Goal: Transaction & Acquisition: Purchase product/service

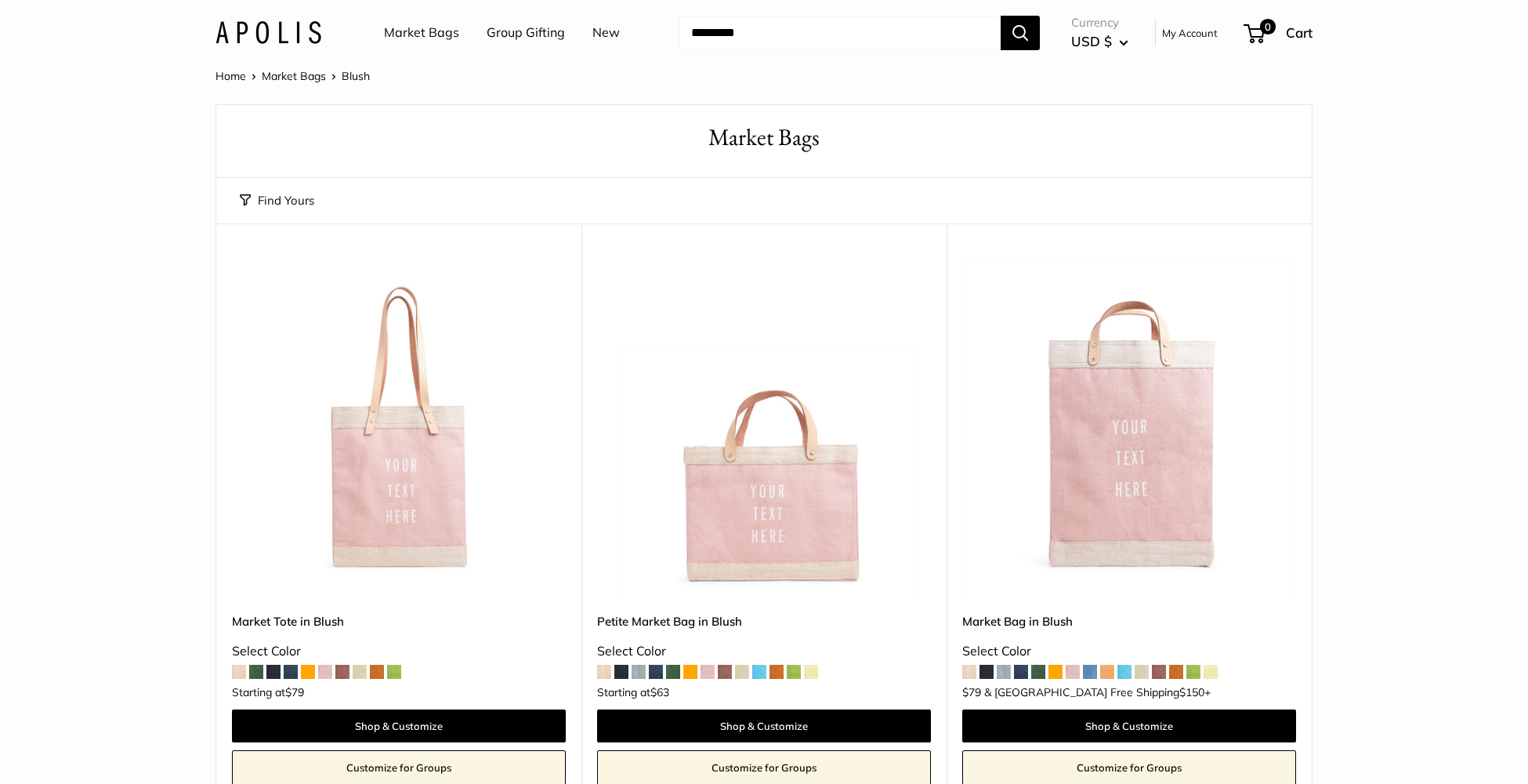
click at [0, 0] on img at bounding box center [0, 0] width 0 height 0
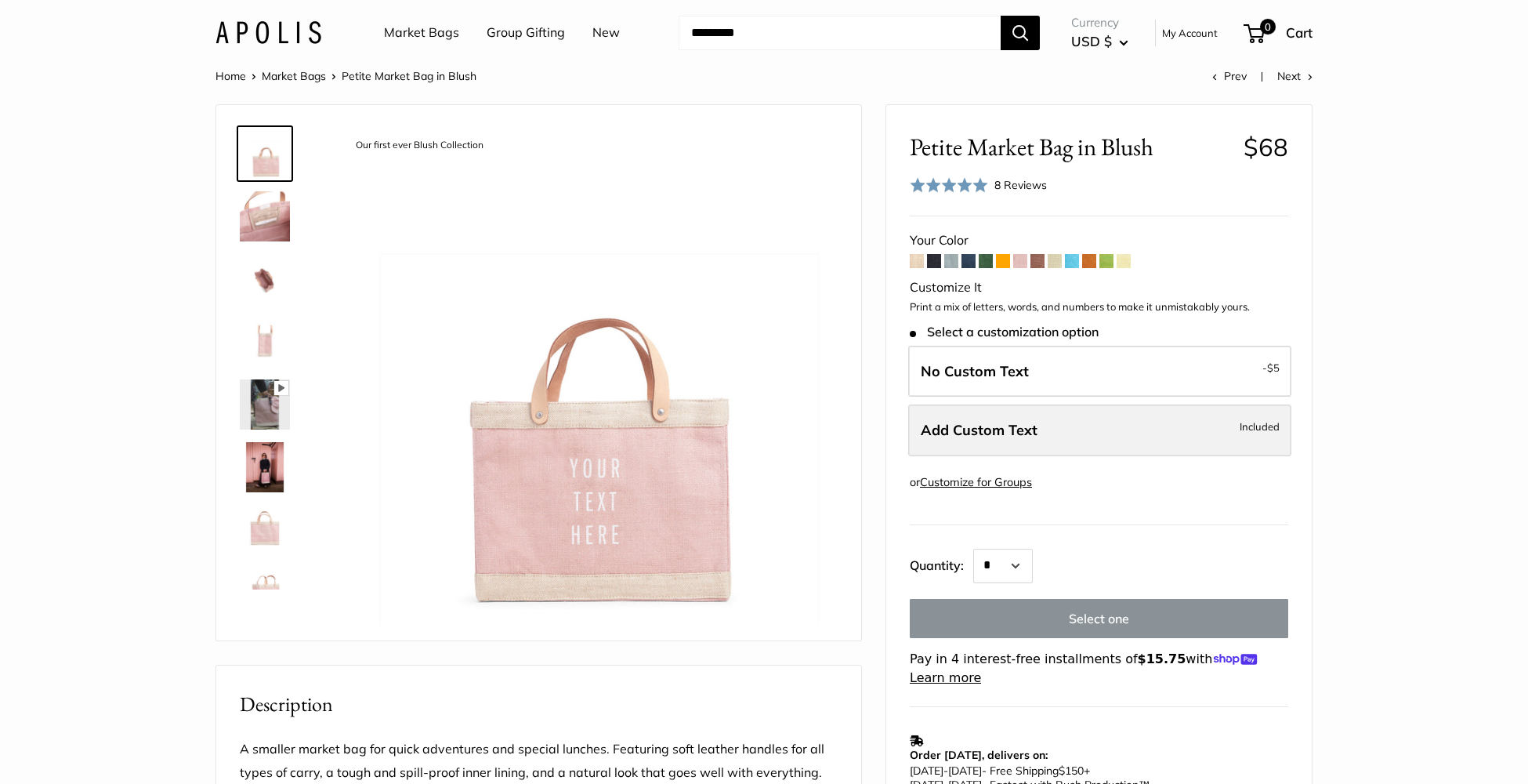
click at [1069, 418] on label "Add Custom Text Included" at bounding box center [1100, 430] width 383 height 52
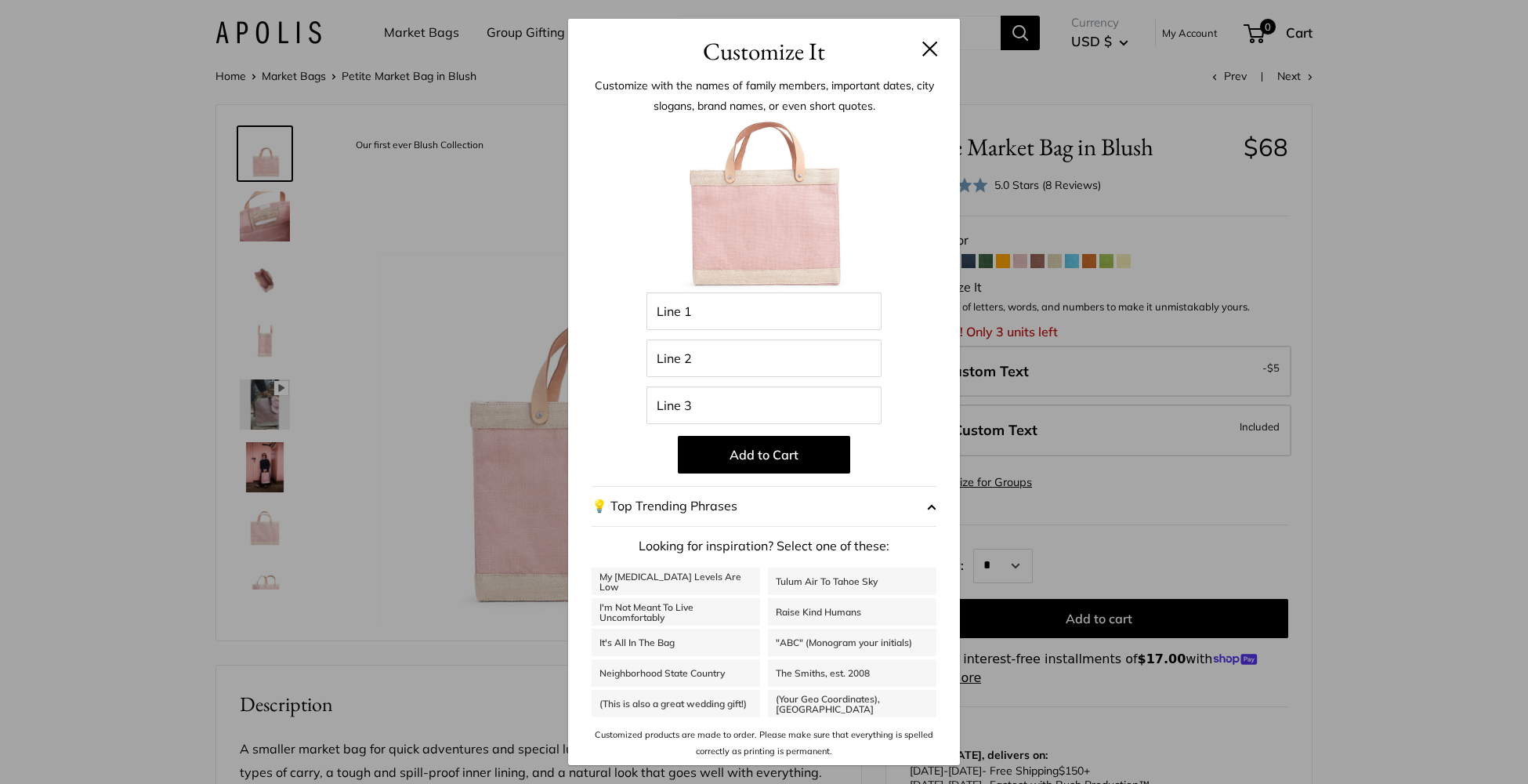
click at [926, 47] on button at bounding box center [930, 49] width 16 height 16
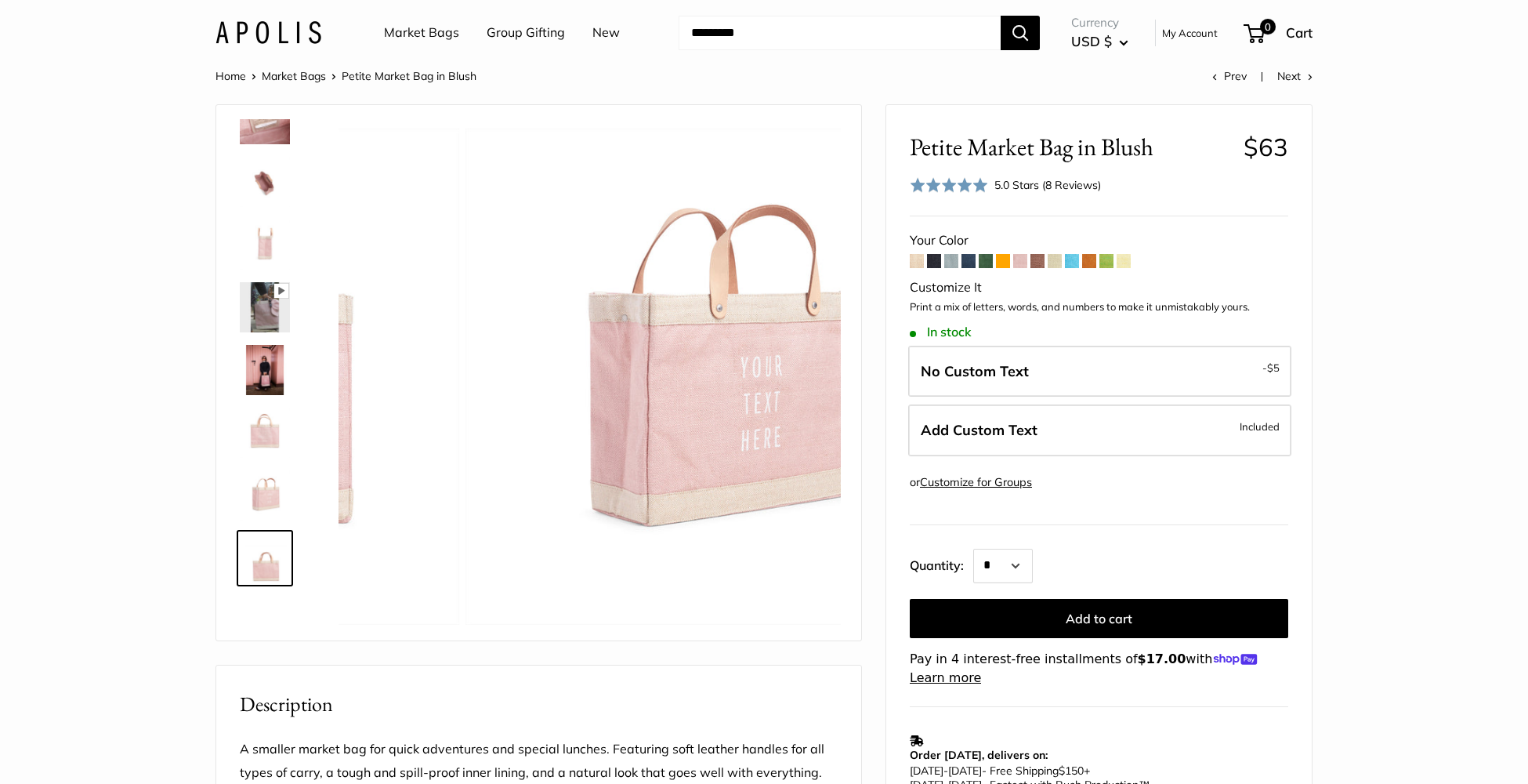
scroll to position [101, 0]
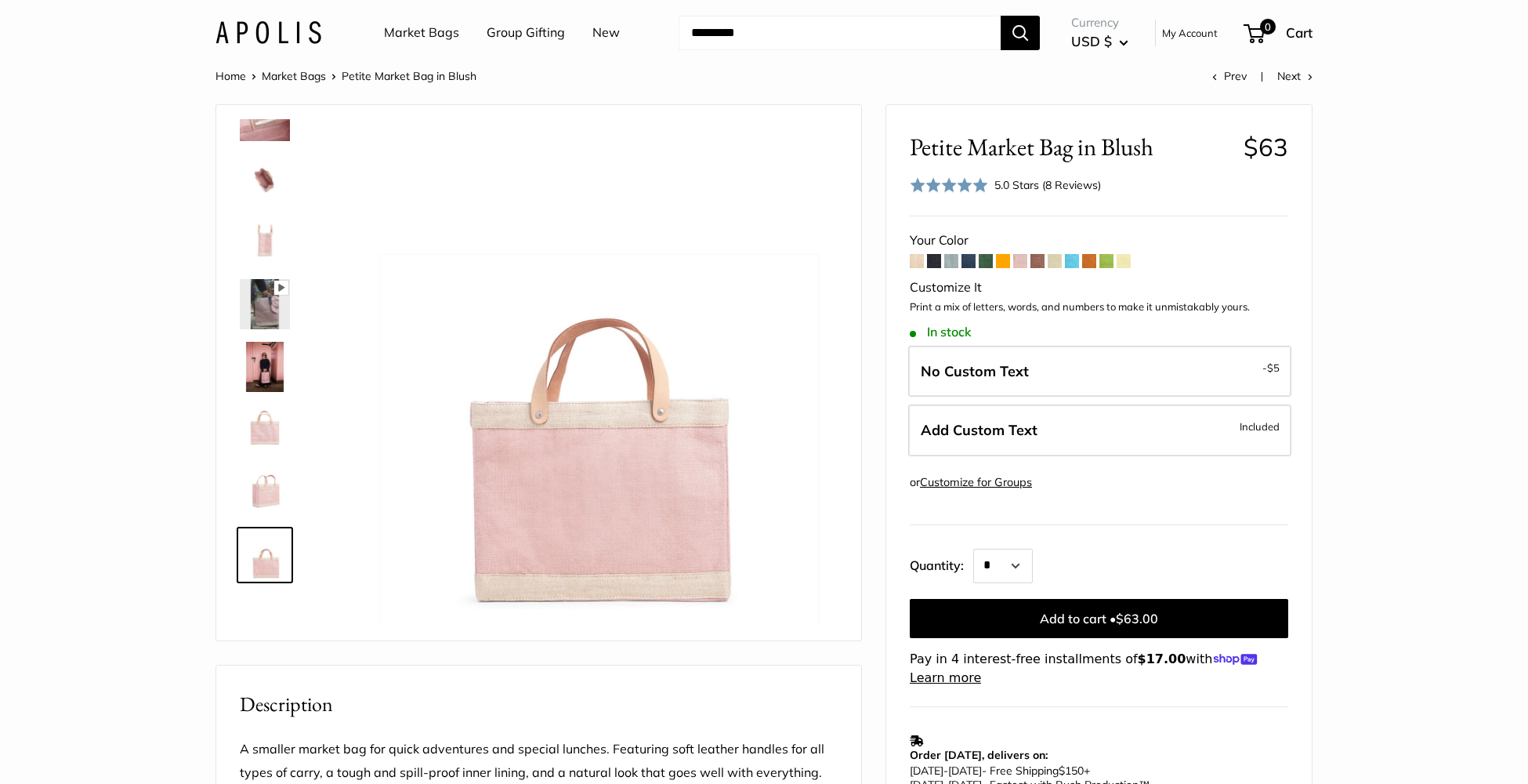
click at [1042, 186] on div "5.0 Stars (8 Reviews)" at bounding box center [1048, 186] width 107 height 18
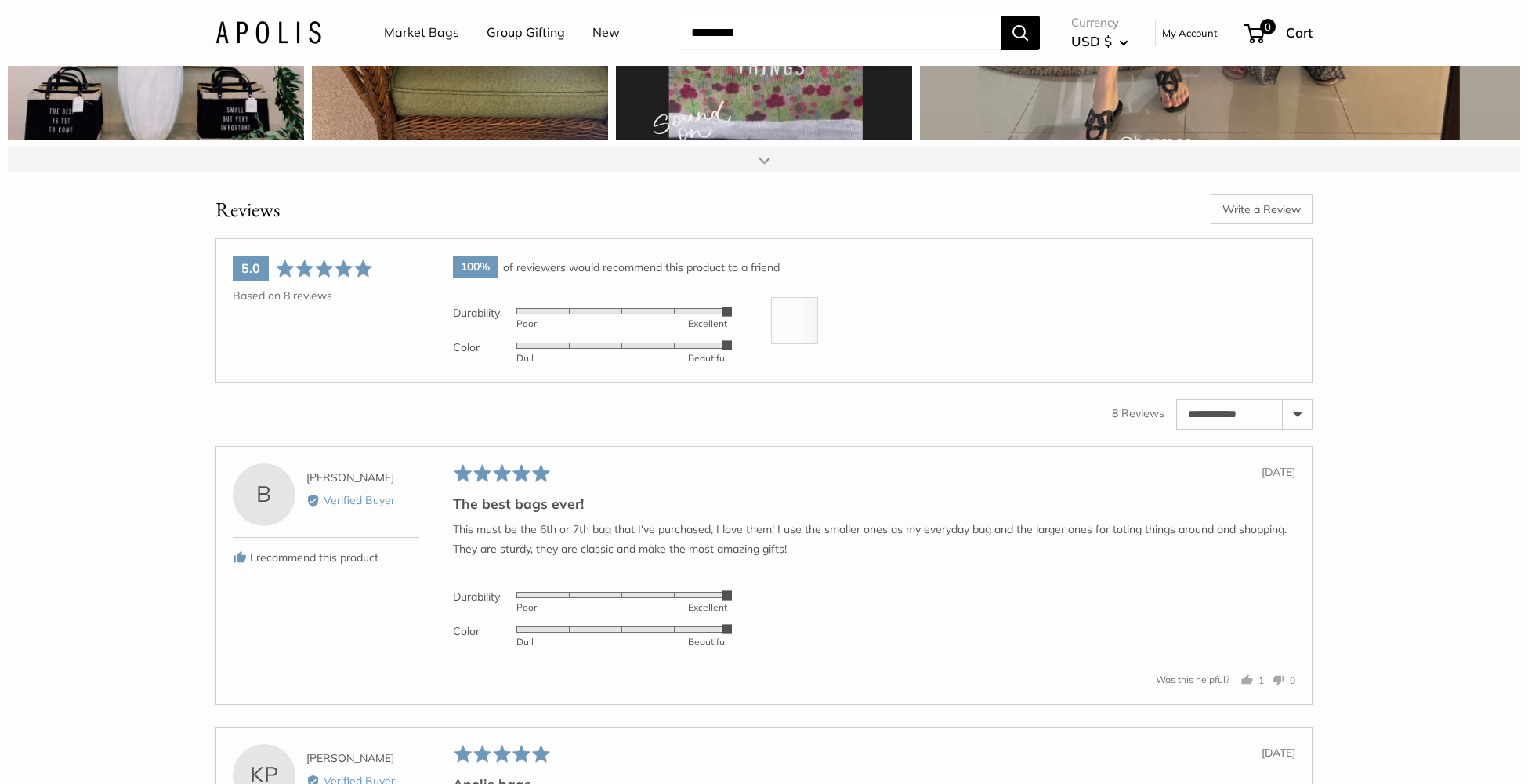
scroll to position [2725, 0]
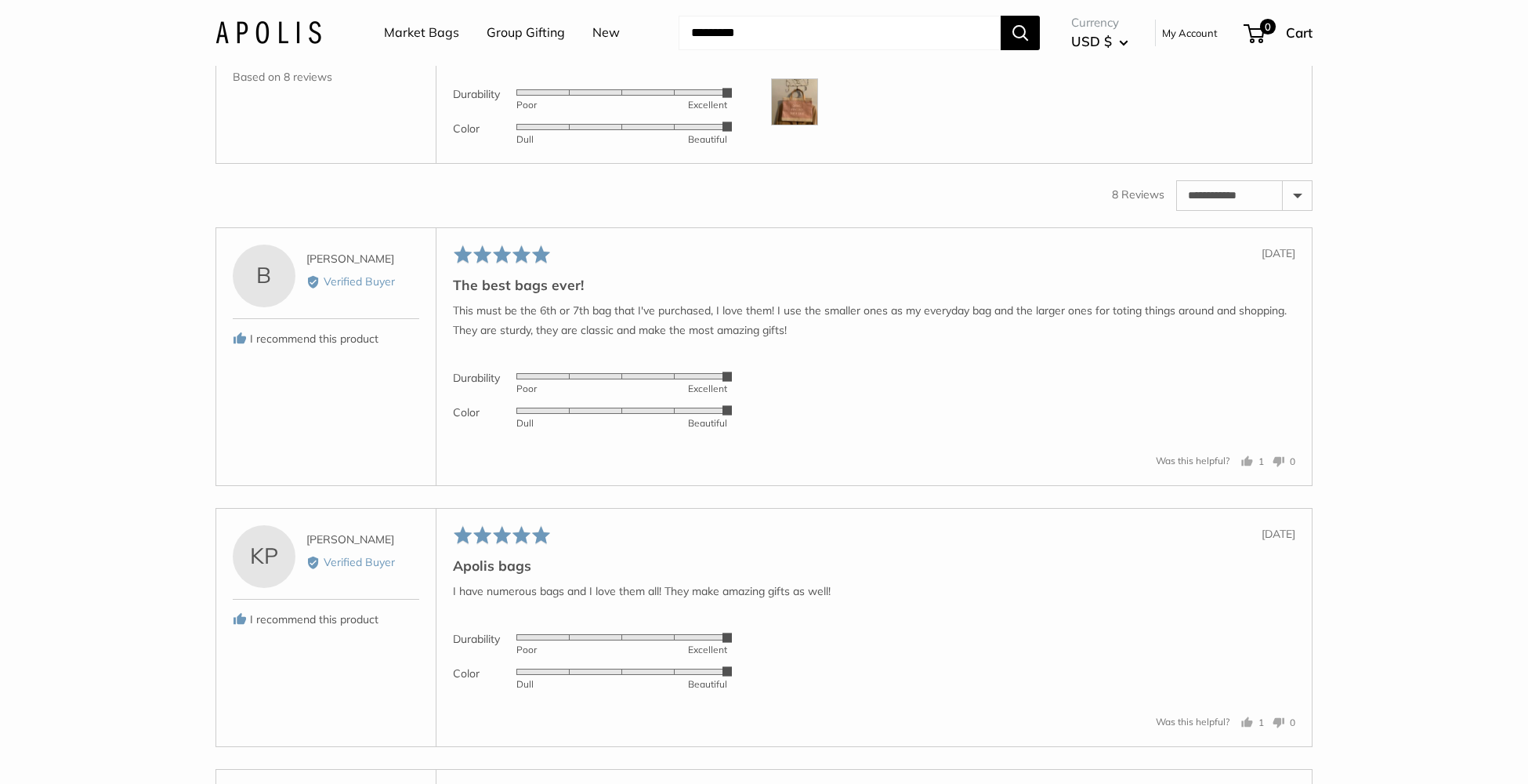
click at [1301, 209] on select "**********" at bounding box center [1244, 195] width 135 height 28
select select "*********"
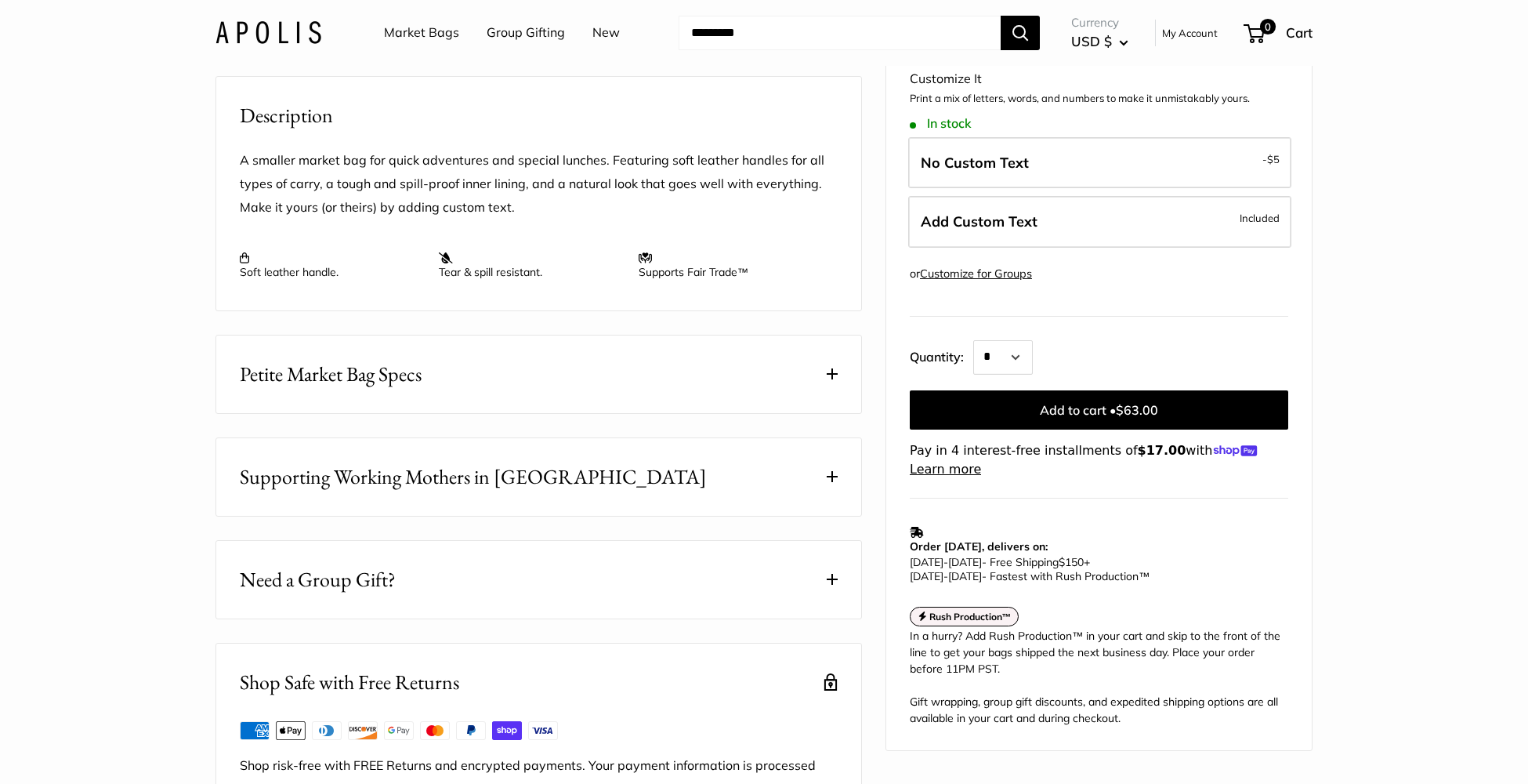
scroll to position [1222, 0]
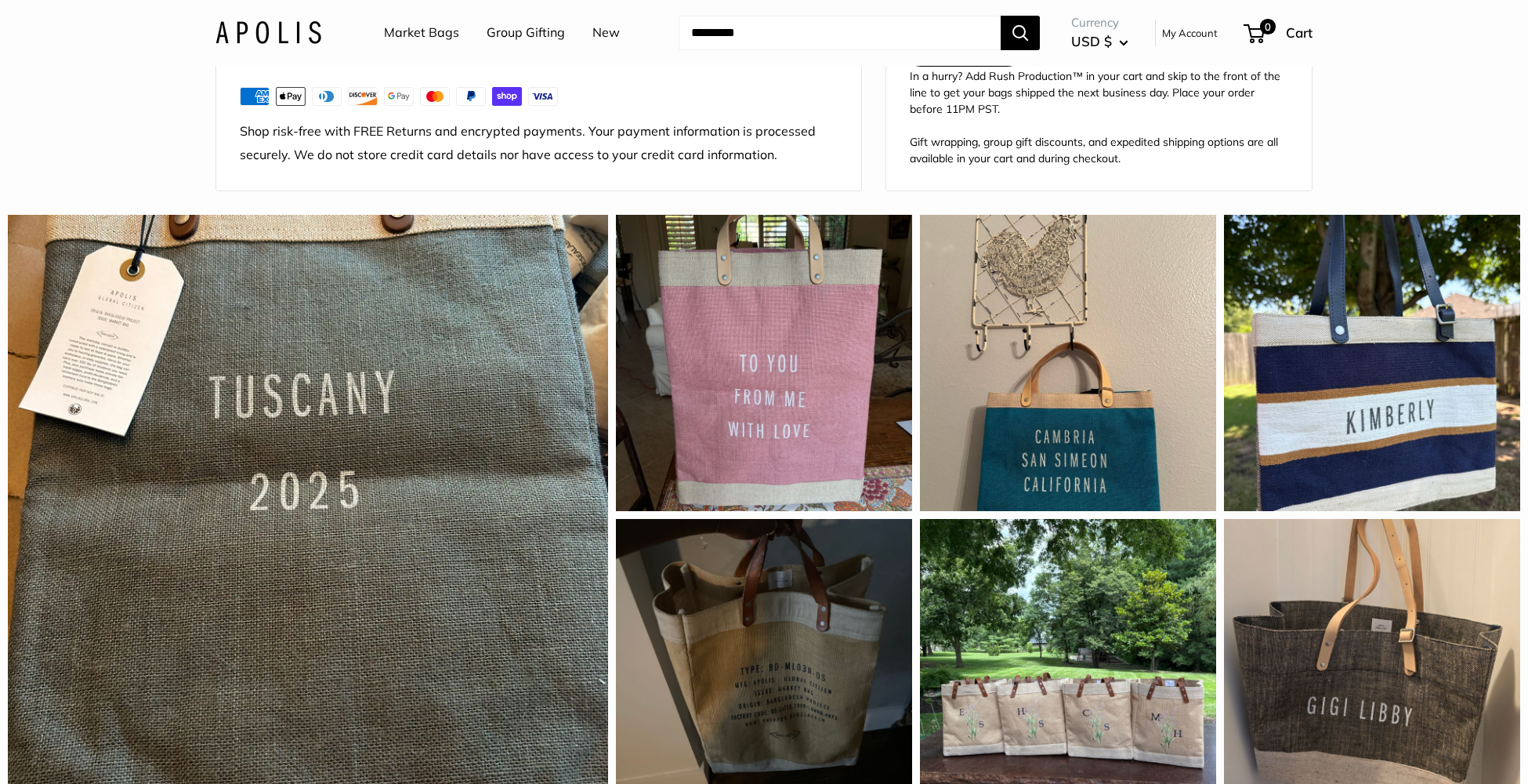
click at [479, 421] on div "I brought this bag as a Thank you gift for a dear friend to take on her upcomin…" at bounding box center [308, 514] width 600 height 600
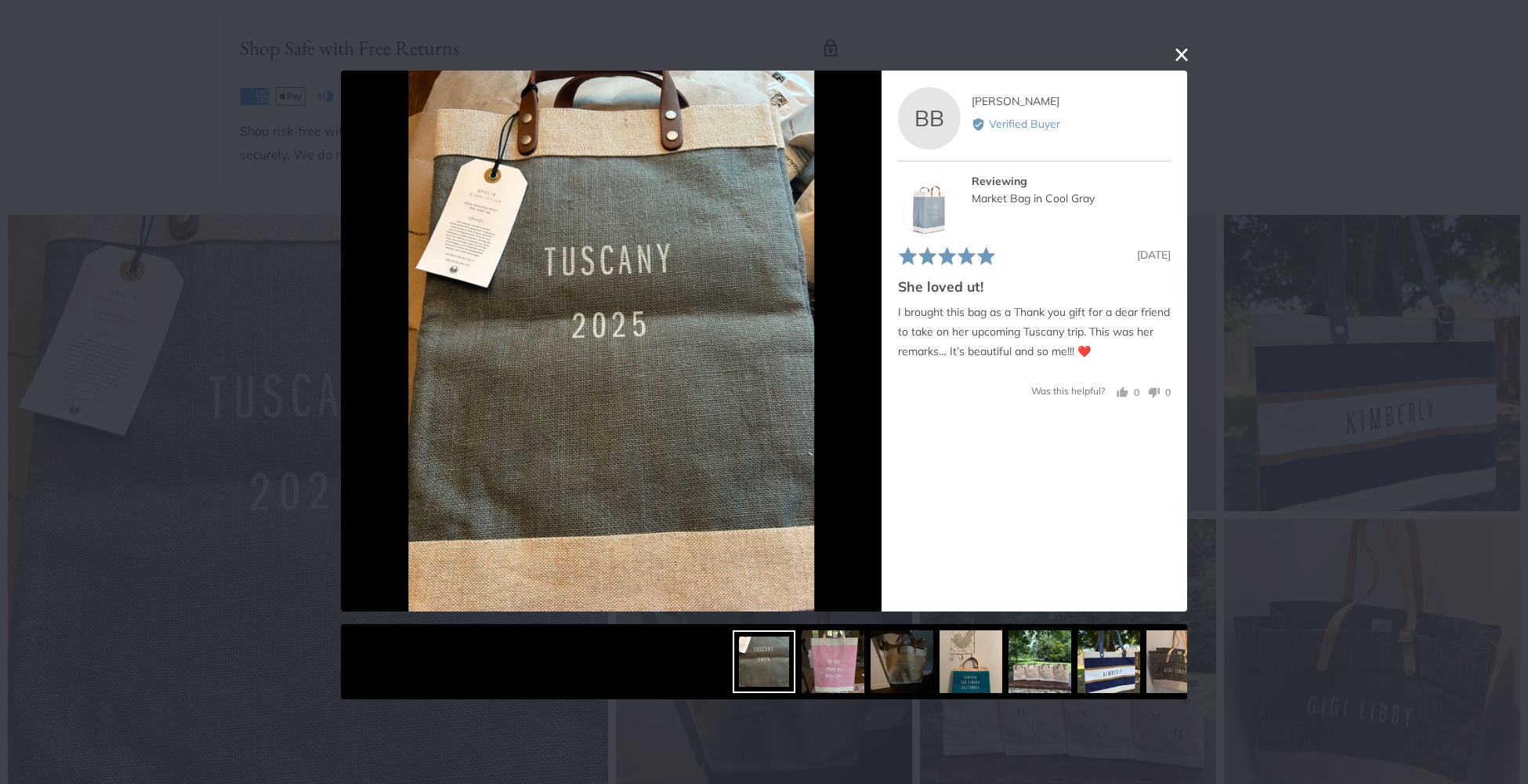
click at [1178, 52] on button "close this modal window" at bounding box center [1181, 54] width 18 height 18
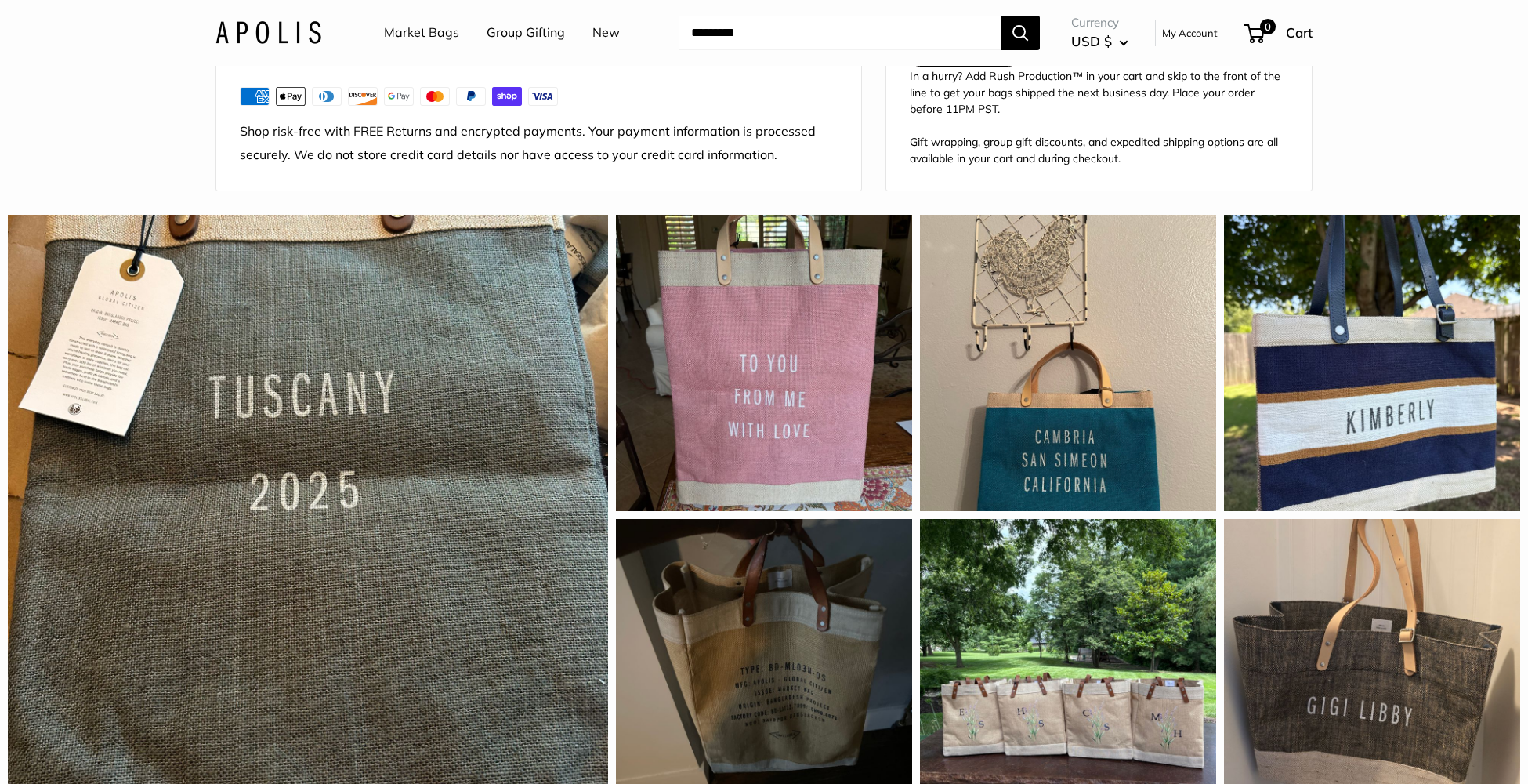
click at [431, 23] on link "Market Bags" at bounding box center [422, 32] width 75 height 24
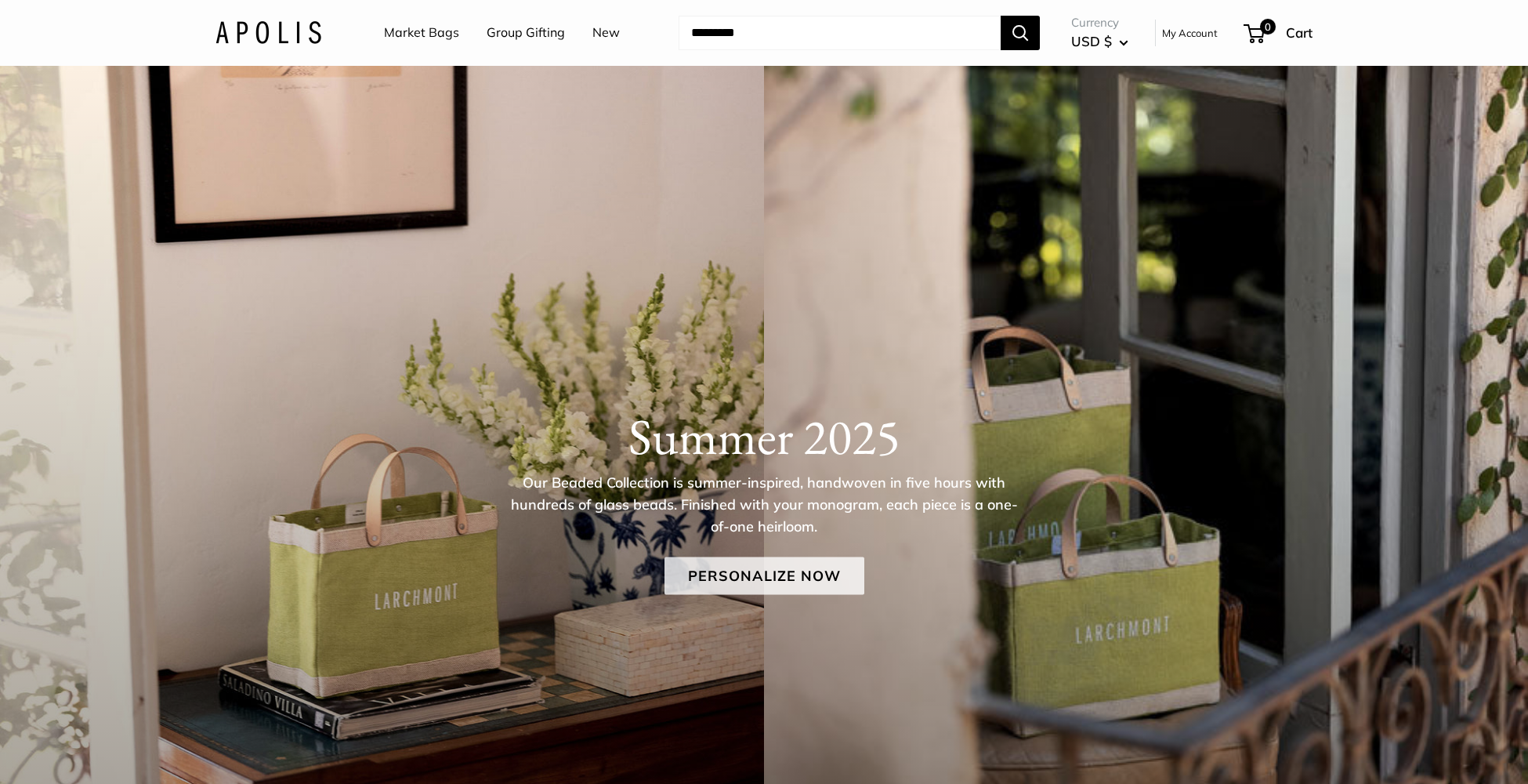
click at [745, 560] on link "Personalize Now" at bounding box center [764, 575] width 200 height 38
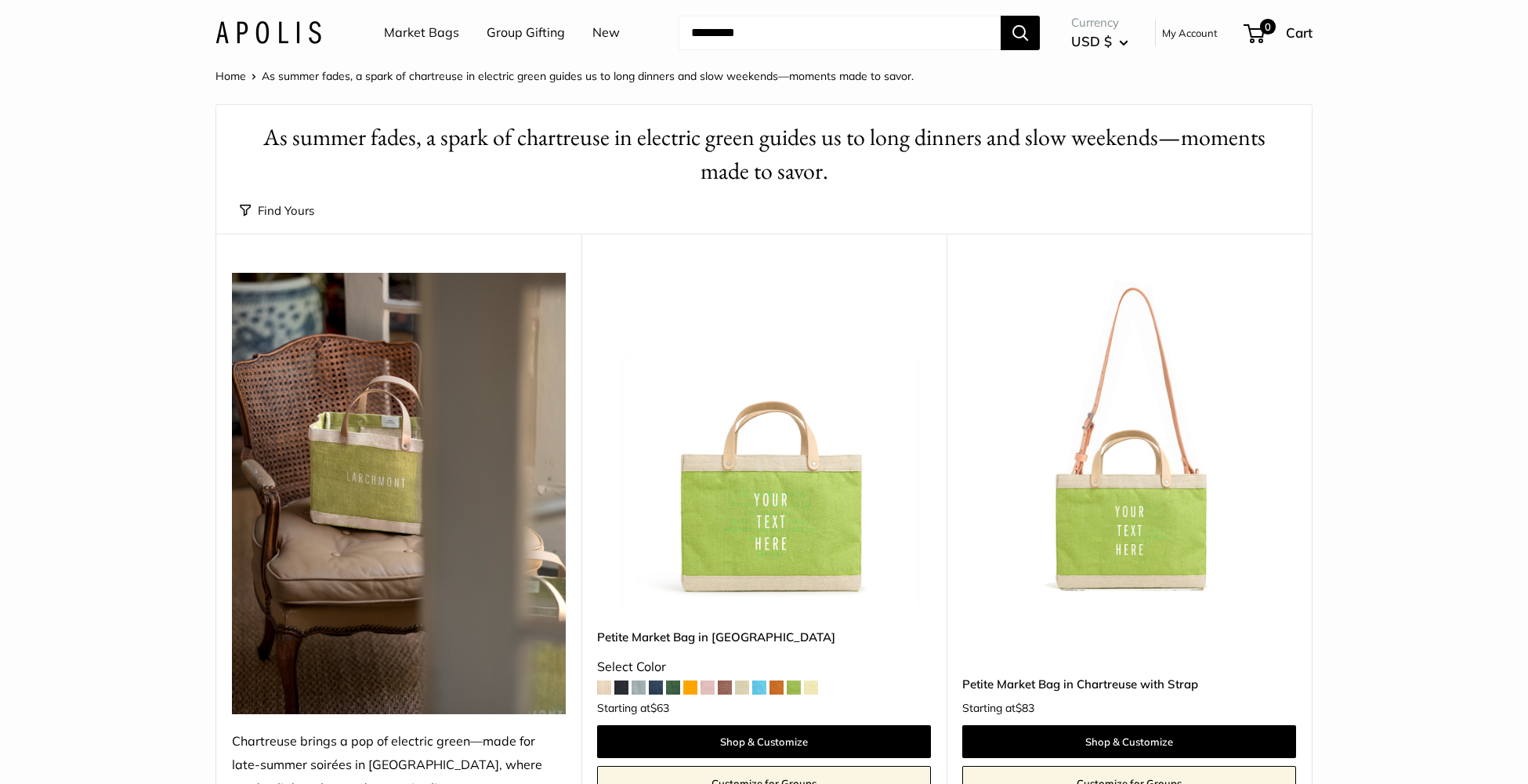
scroll to position [181, 0]
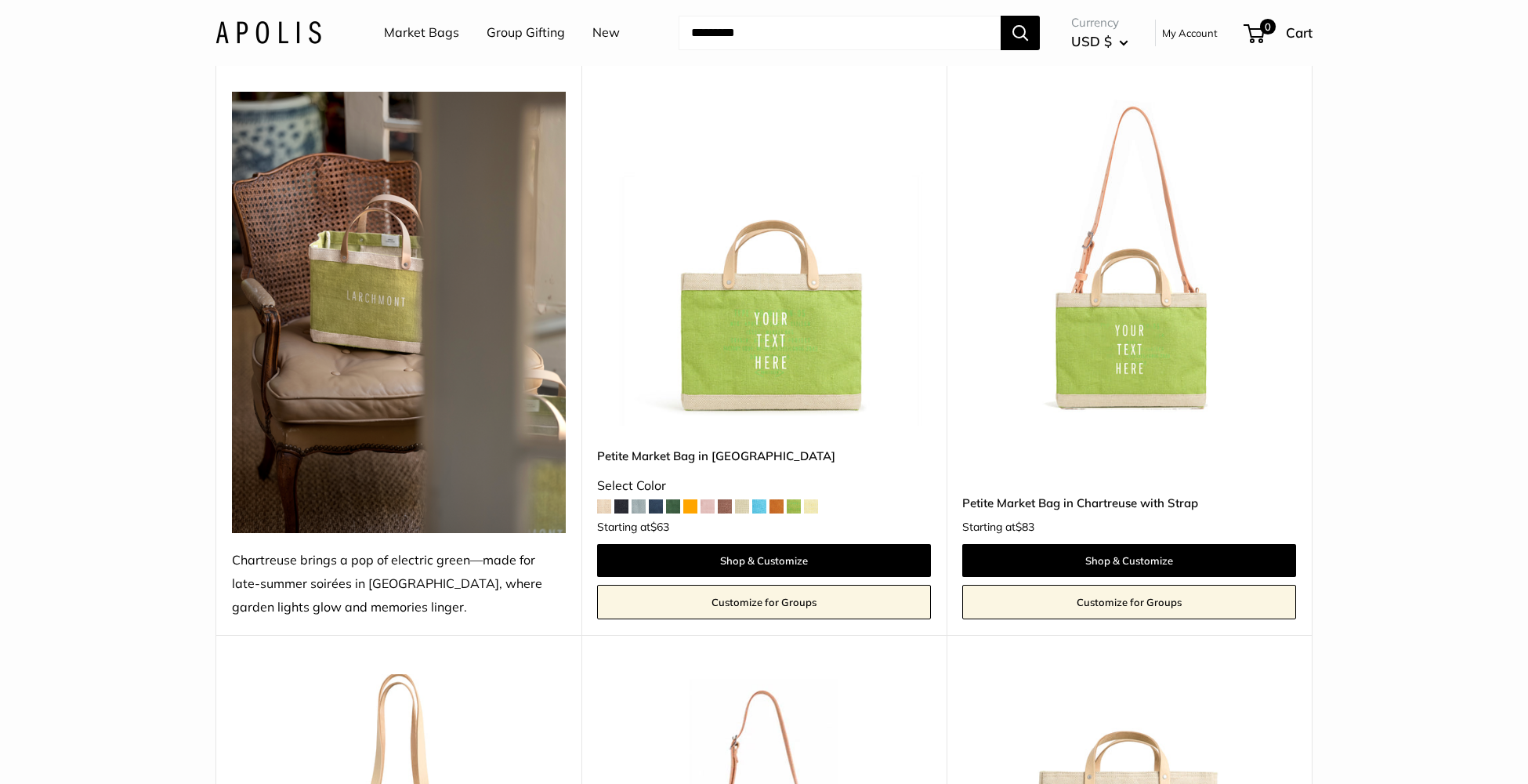
click at [0, 0] on img at bounding box center [0, 0] width 0 height 0
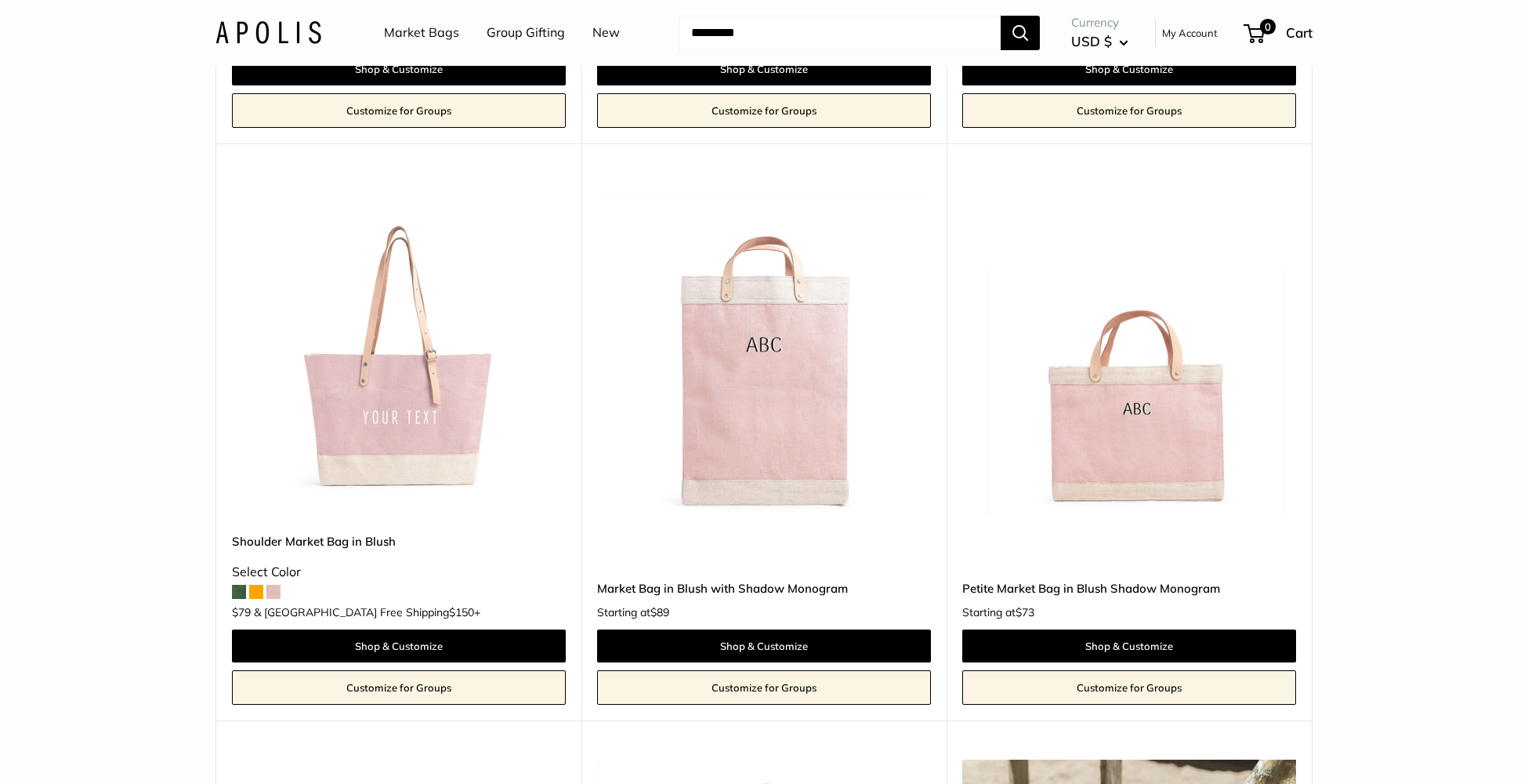
scroll to position [1869, 0]
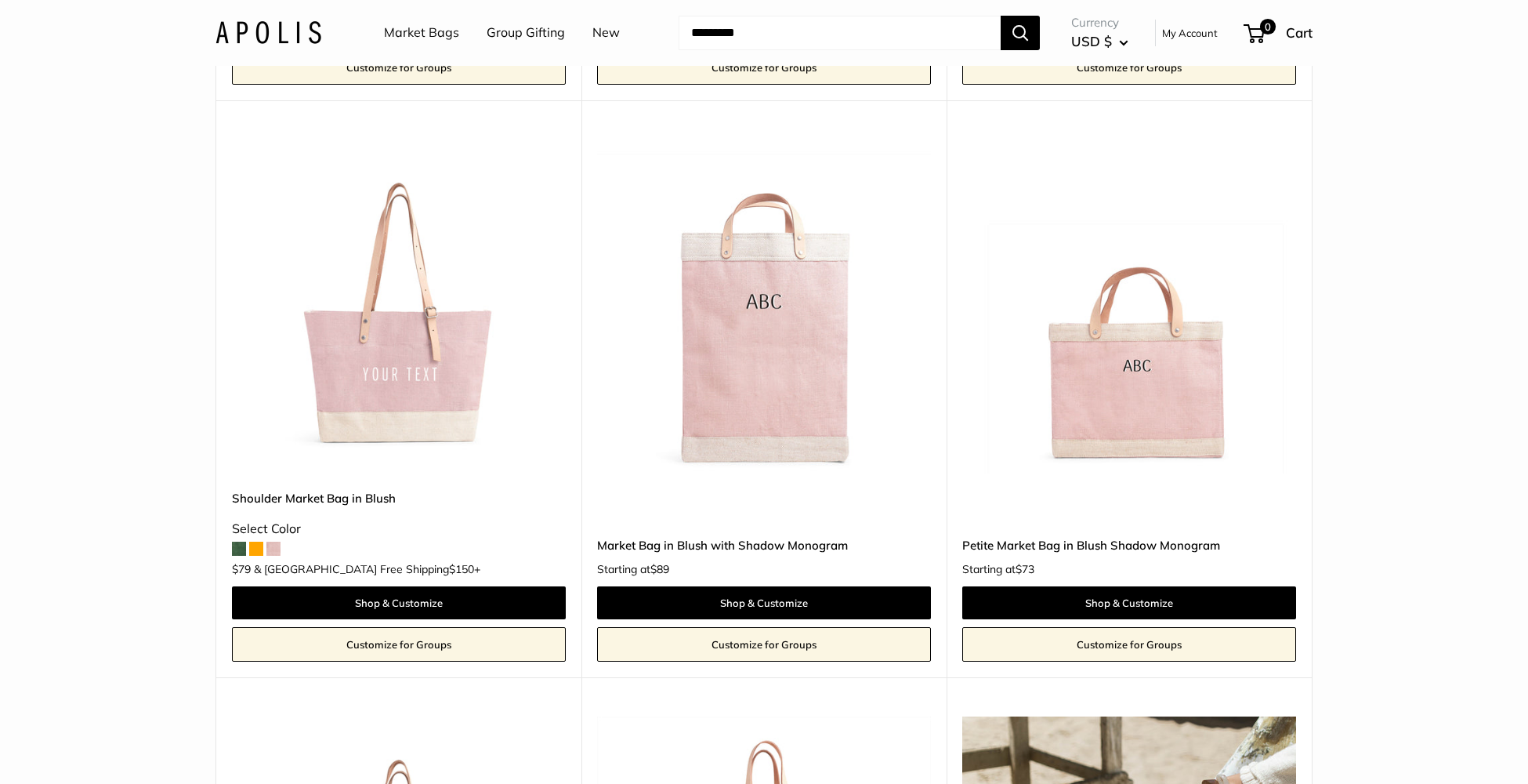
click at [0, 0] on img at bounding box center [0, 0] width 0 height 0
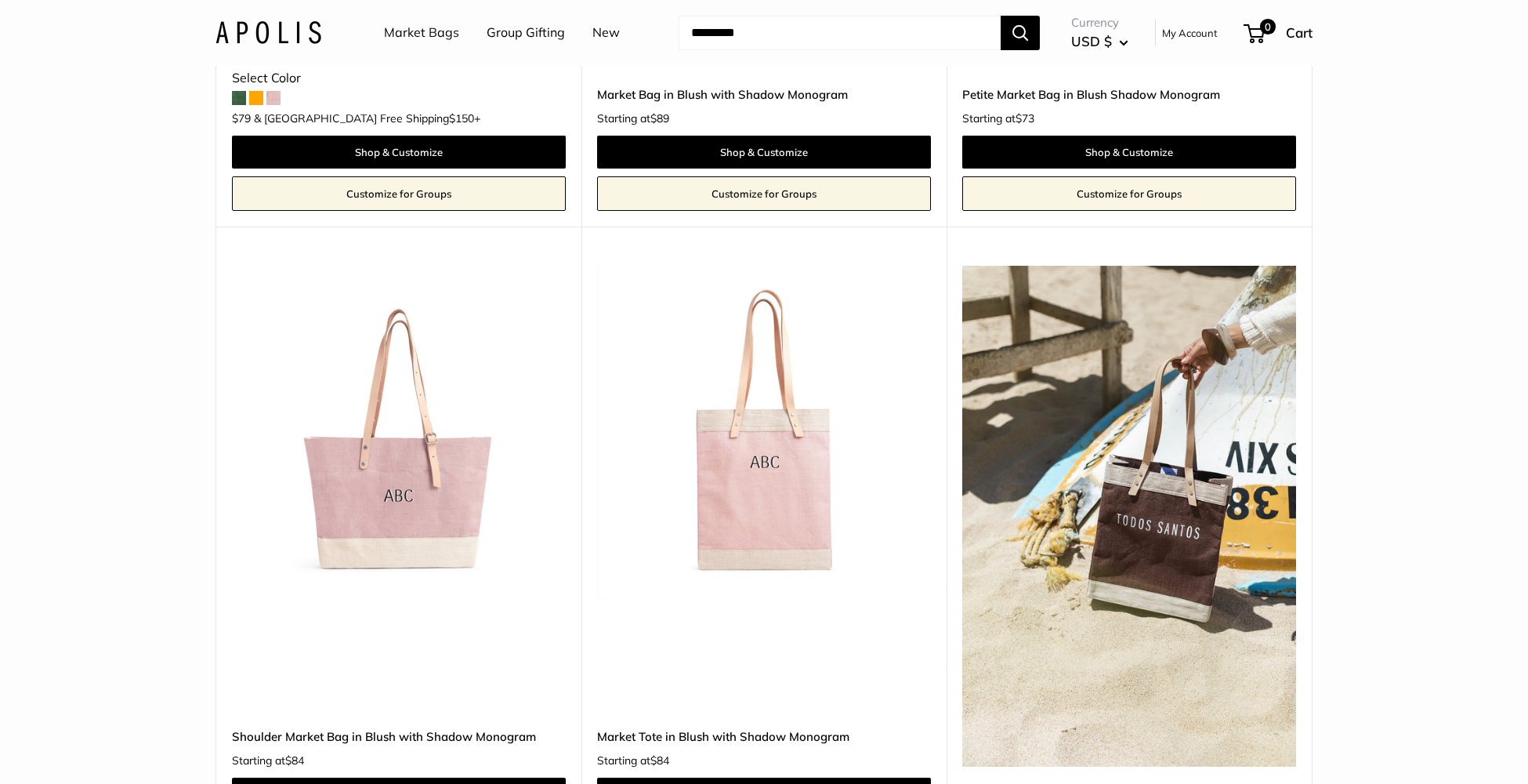
scroll to position [2324, 0]
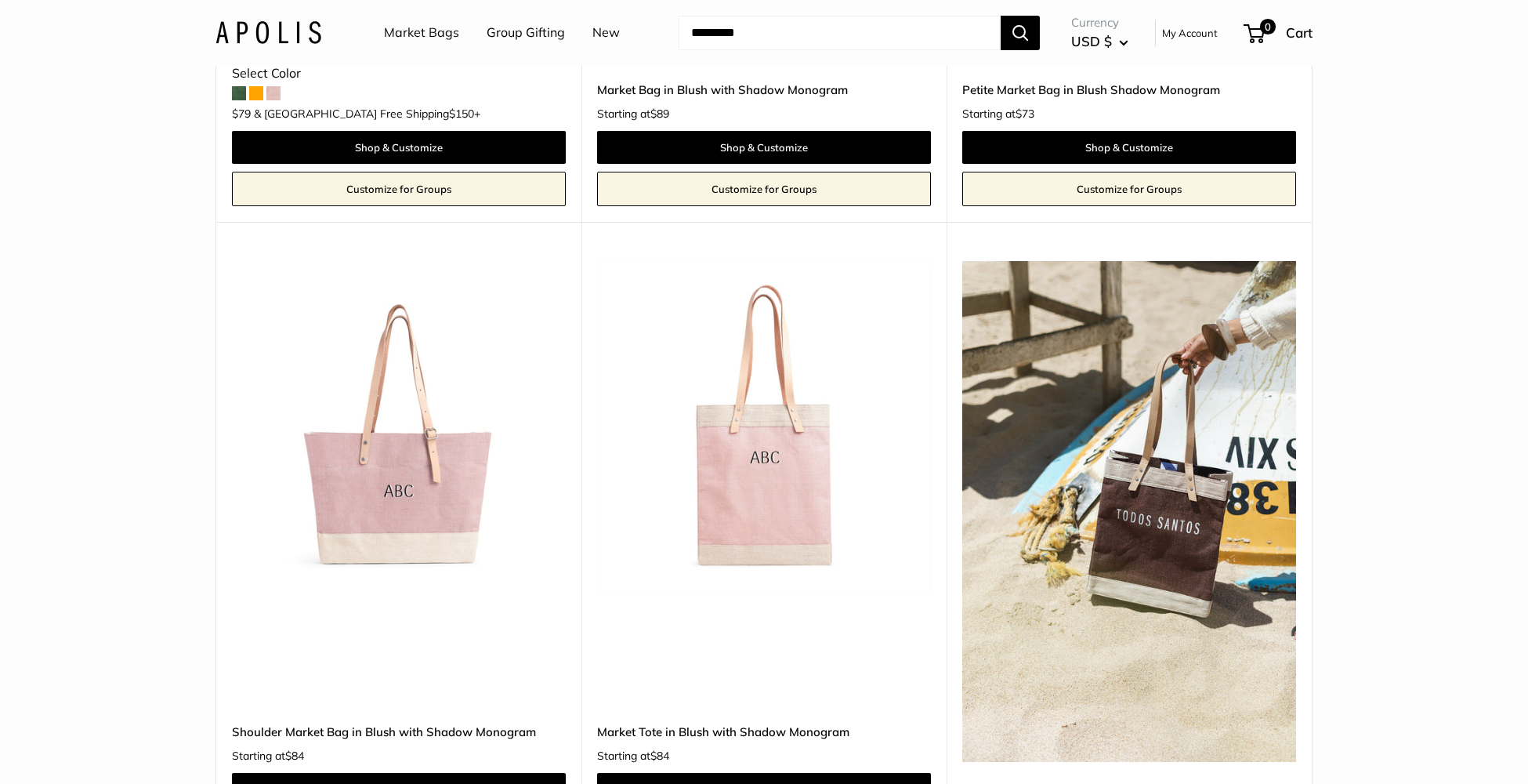
click at [0, 0] on img at bounding box center [0, 0] width 0 height 0
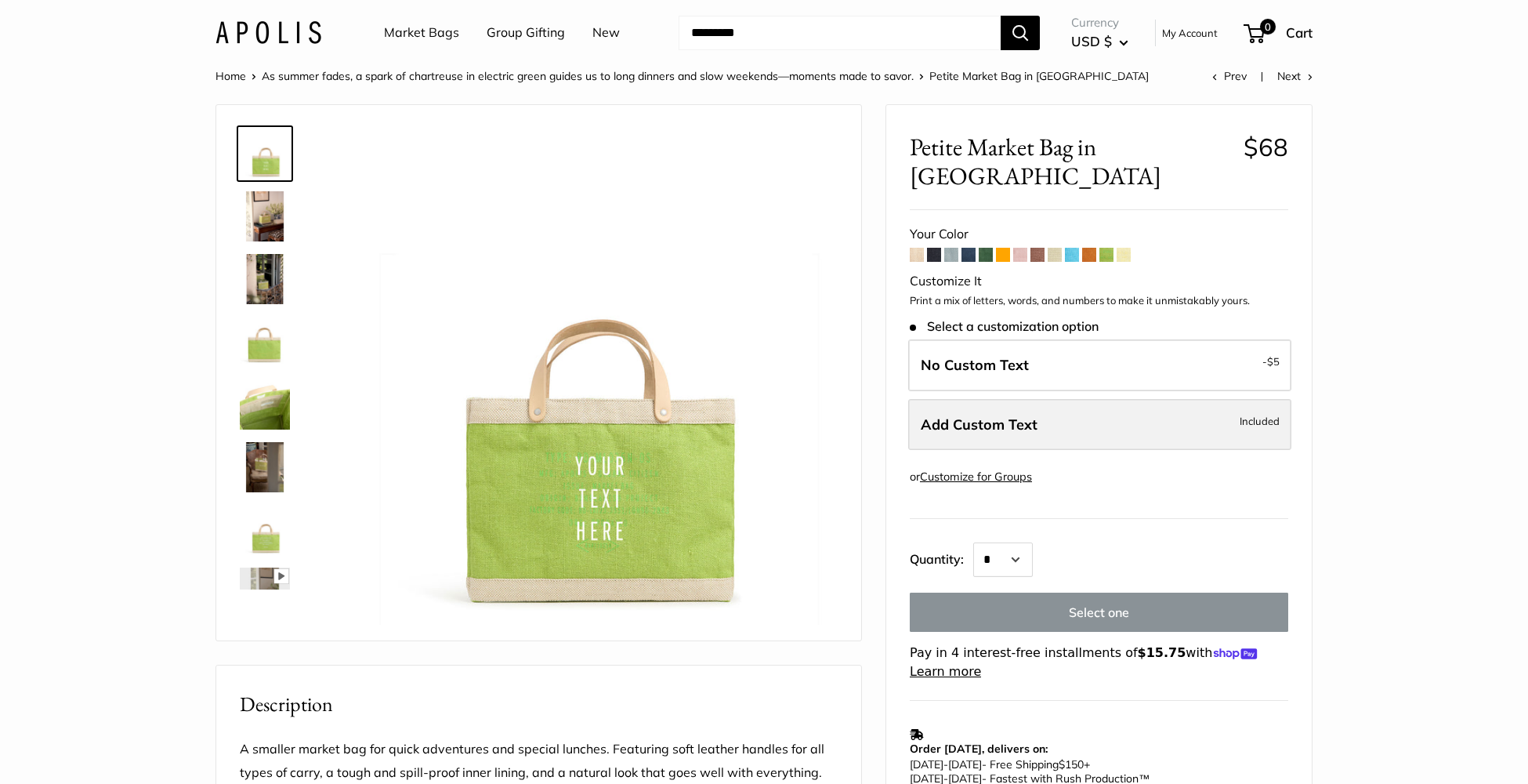
click at [1119, 399] on label "Add Custom Text Included" at bounding box center [1100, 424] width 383 height 52
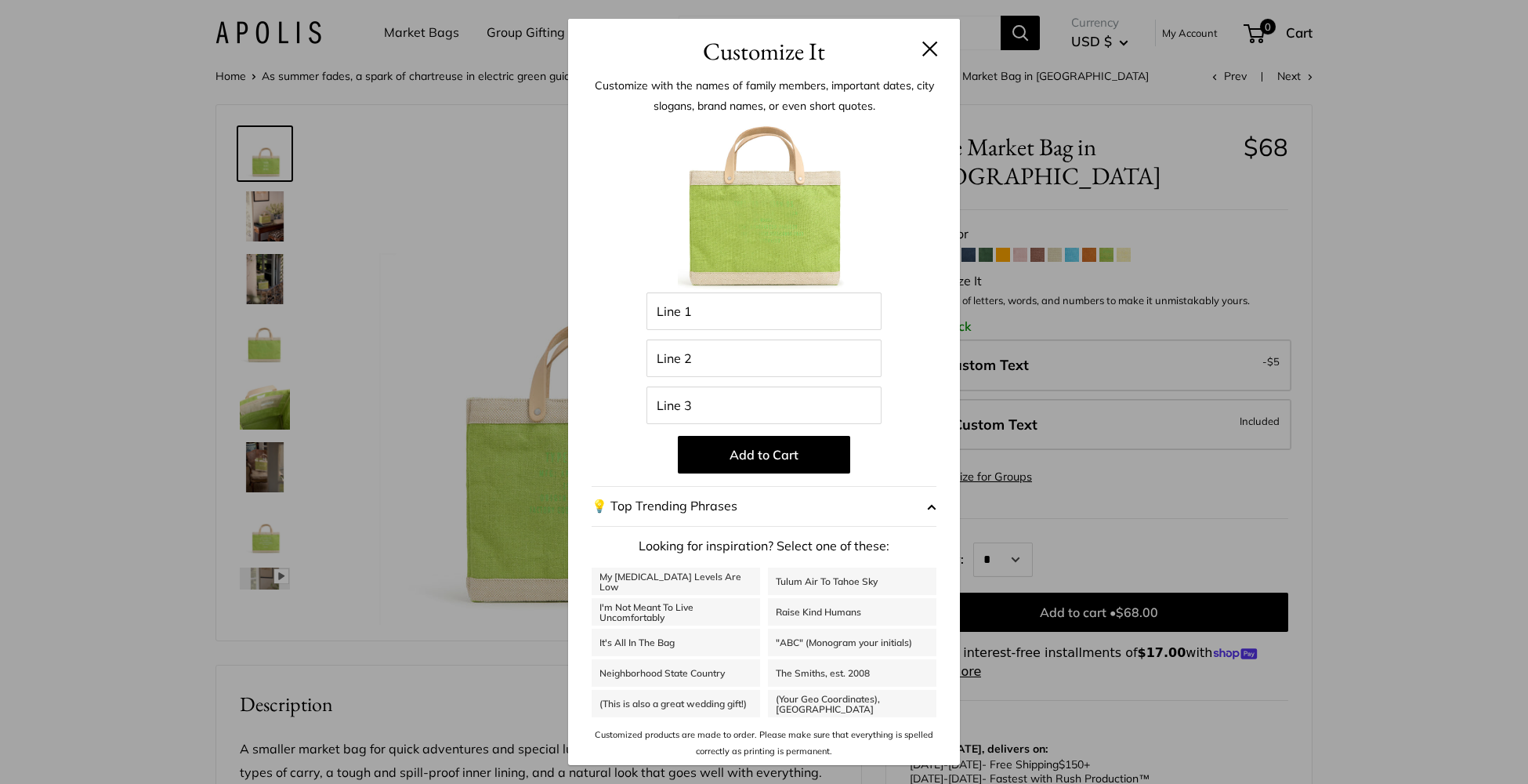
click at [927, 54] on button at bounding box center [930, 49] width 16 height 16
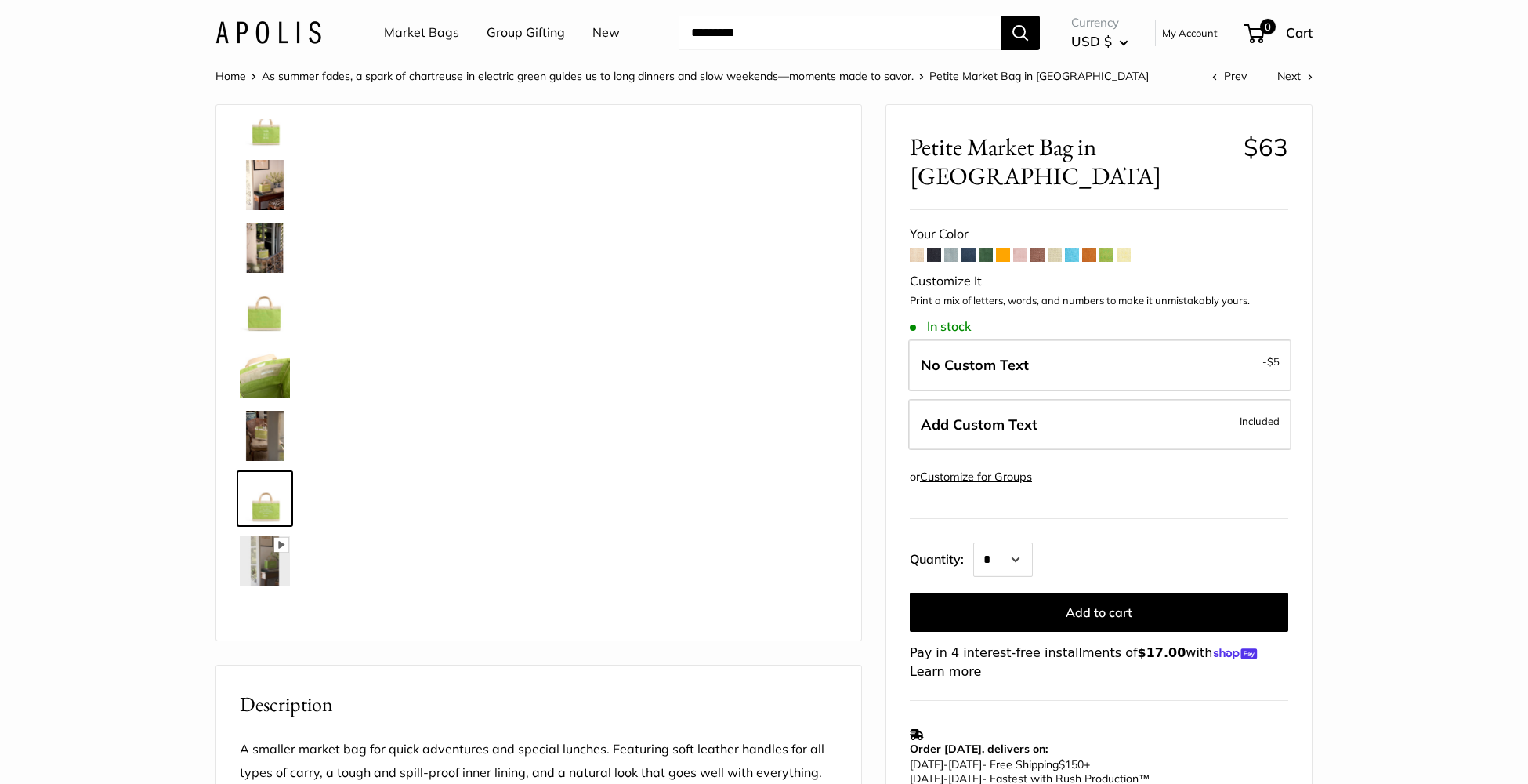
scroll to position [38, 0]
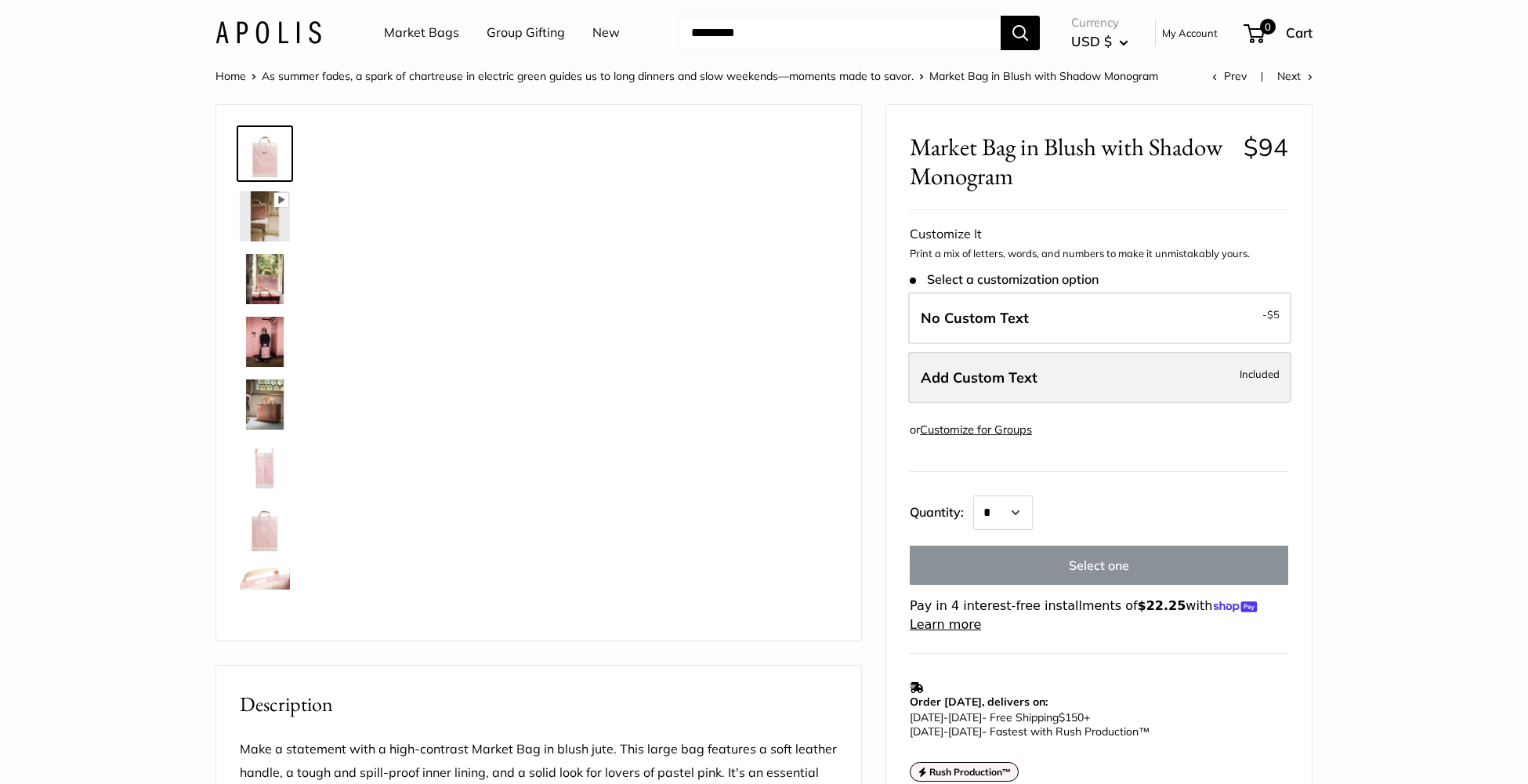
click at [992, 384] on span "Add Custom Text" at bounding box center [978, 377] width 116 height 18
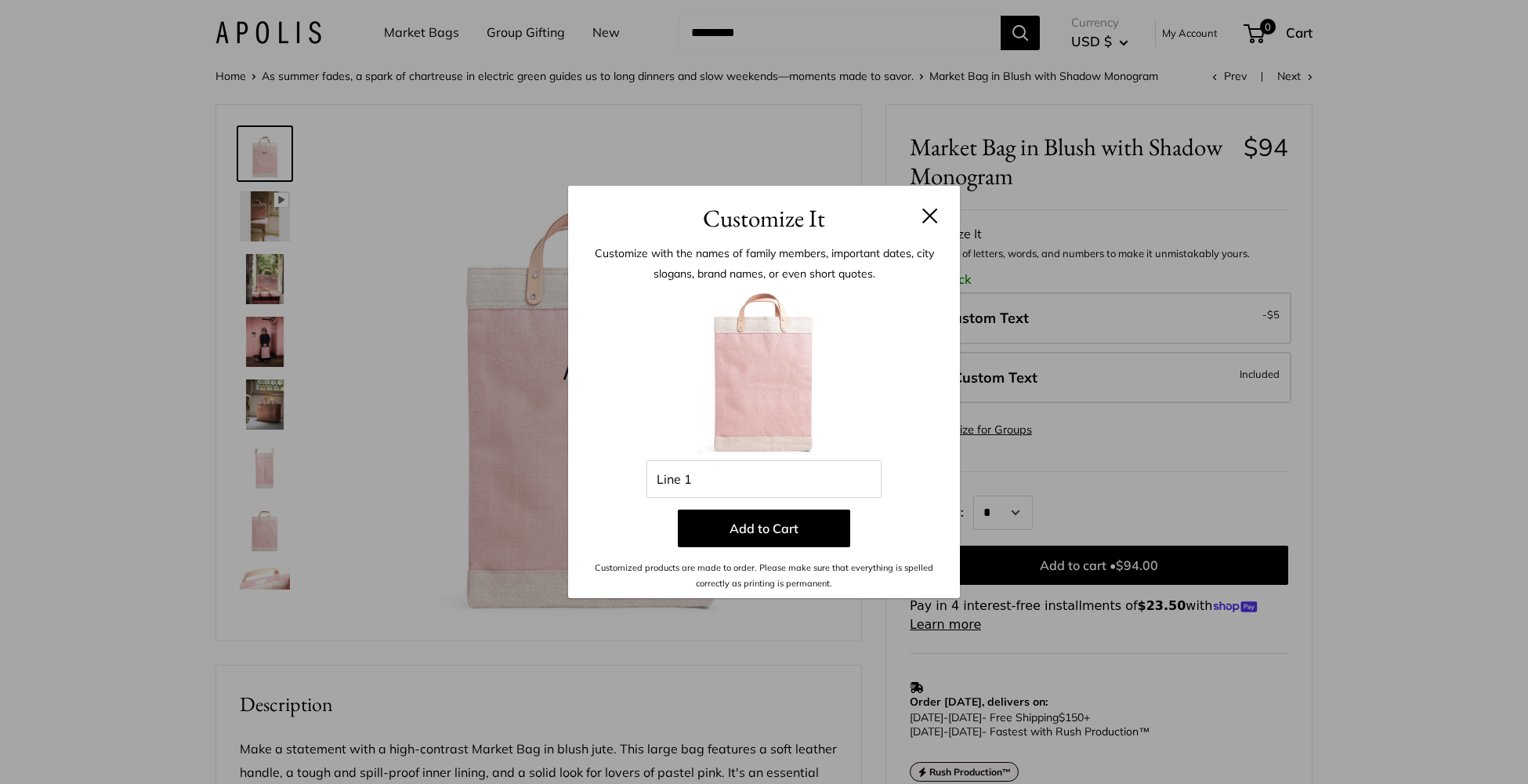
click at [939, 214] on header "Customize It" at bounding box center [764, 211] width 392 height 51
click at [927, 216] on button at bounding box center [930, 215] width 16 height 16
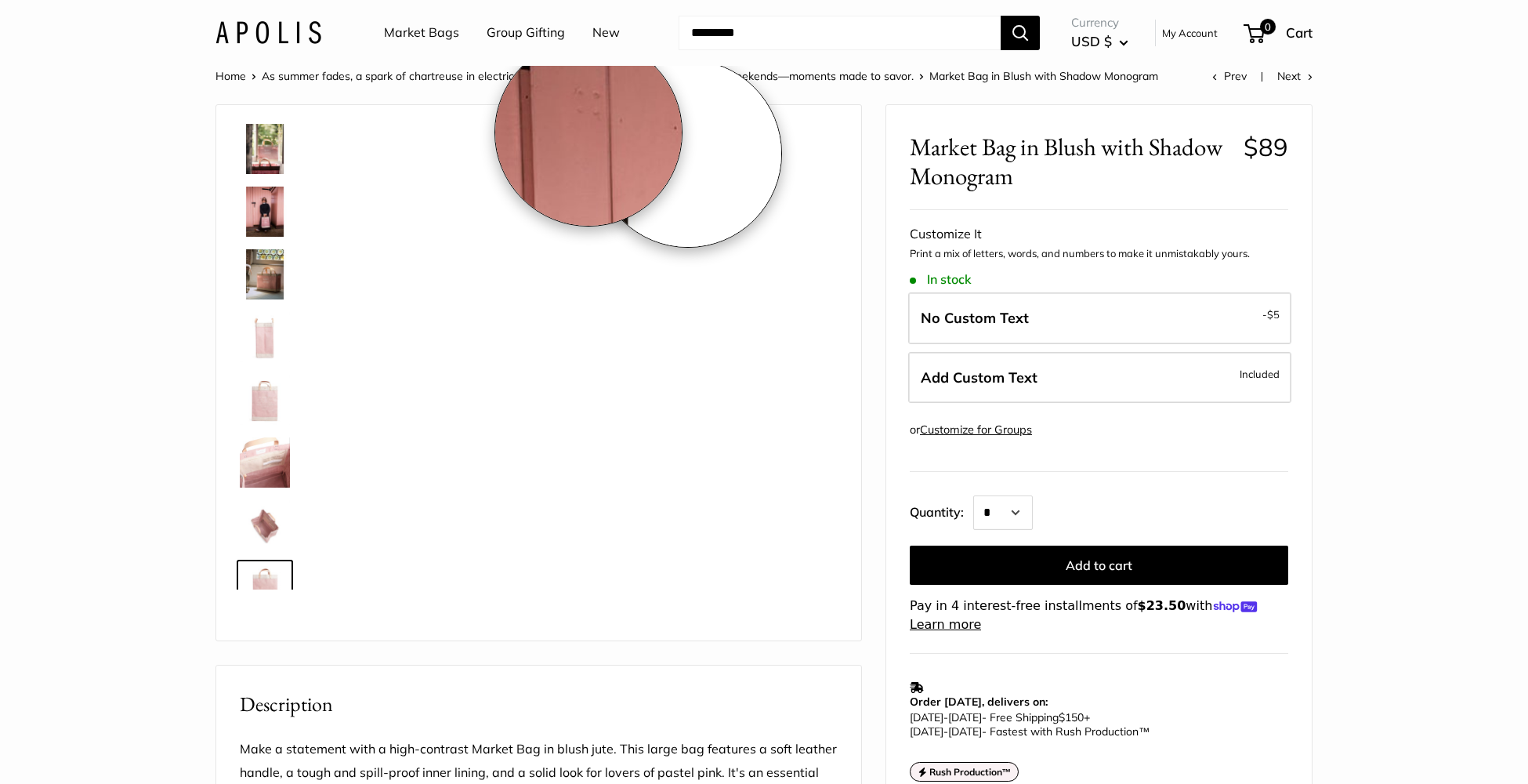
scroll to position [163, 0]
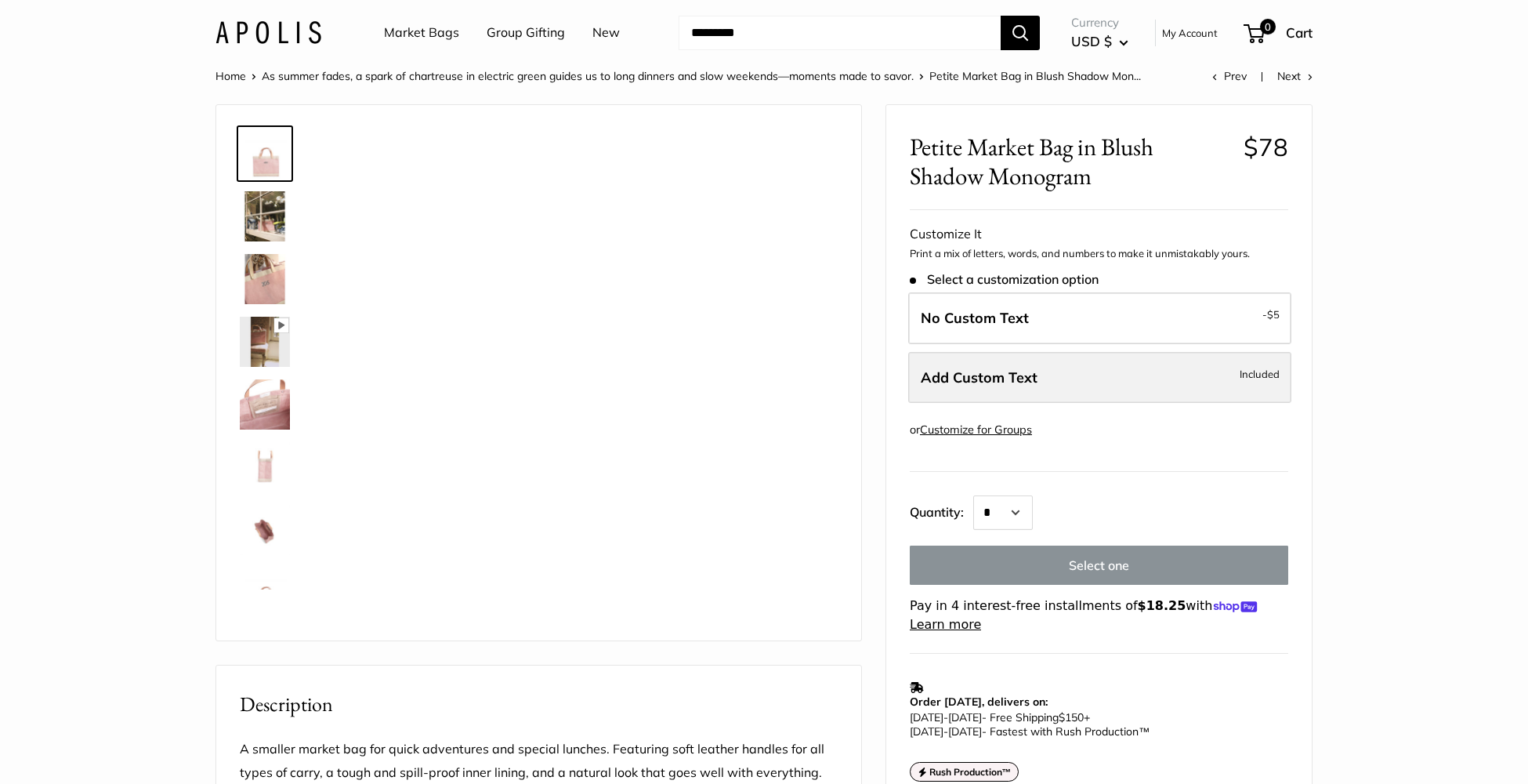
click at [1148, 388] on label "Add Custom Text Included" at bounding box center [1100, 377] width 383 height 52
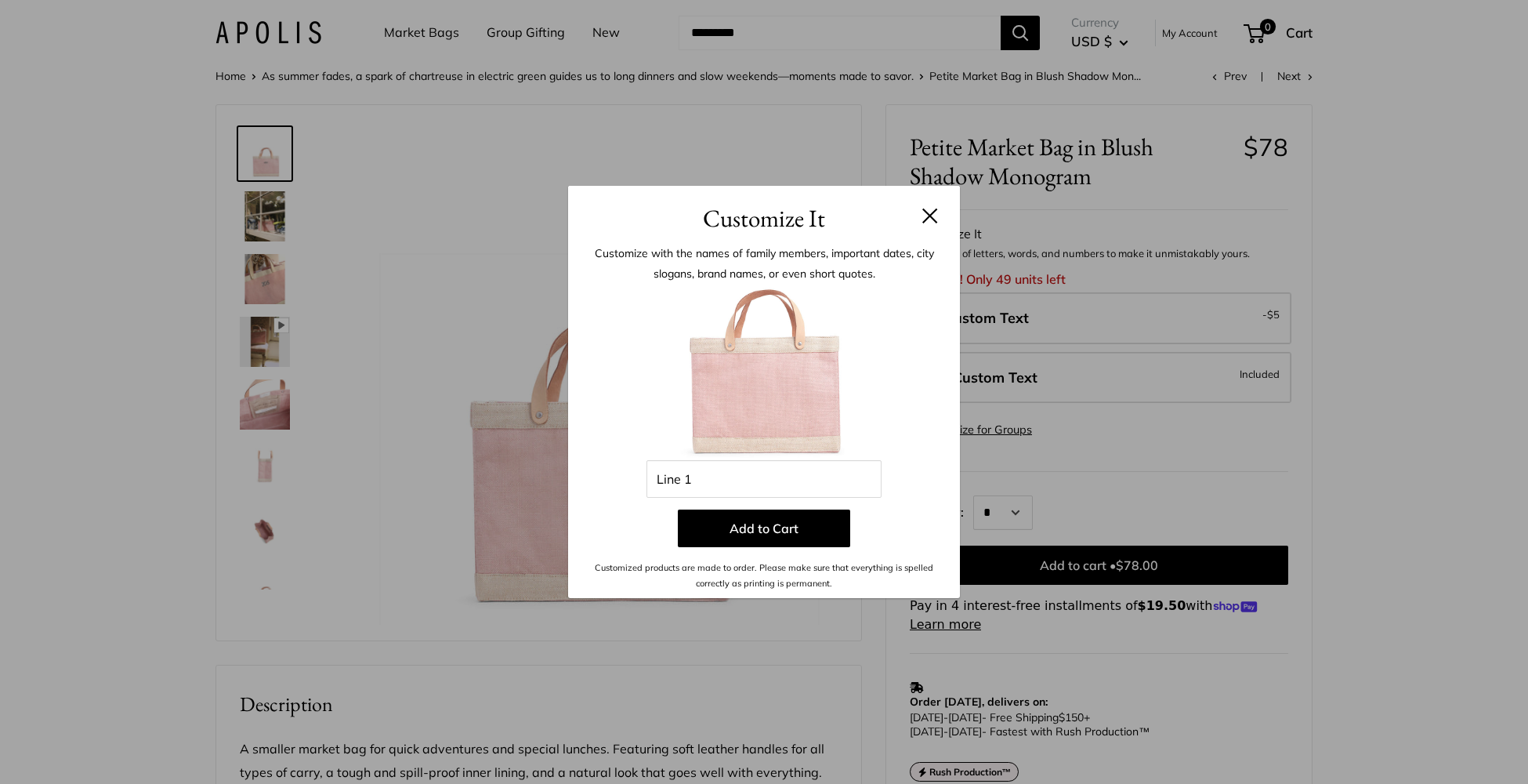
click at [930, 214] on button at bounding box center [930, 215] width 16 height 16
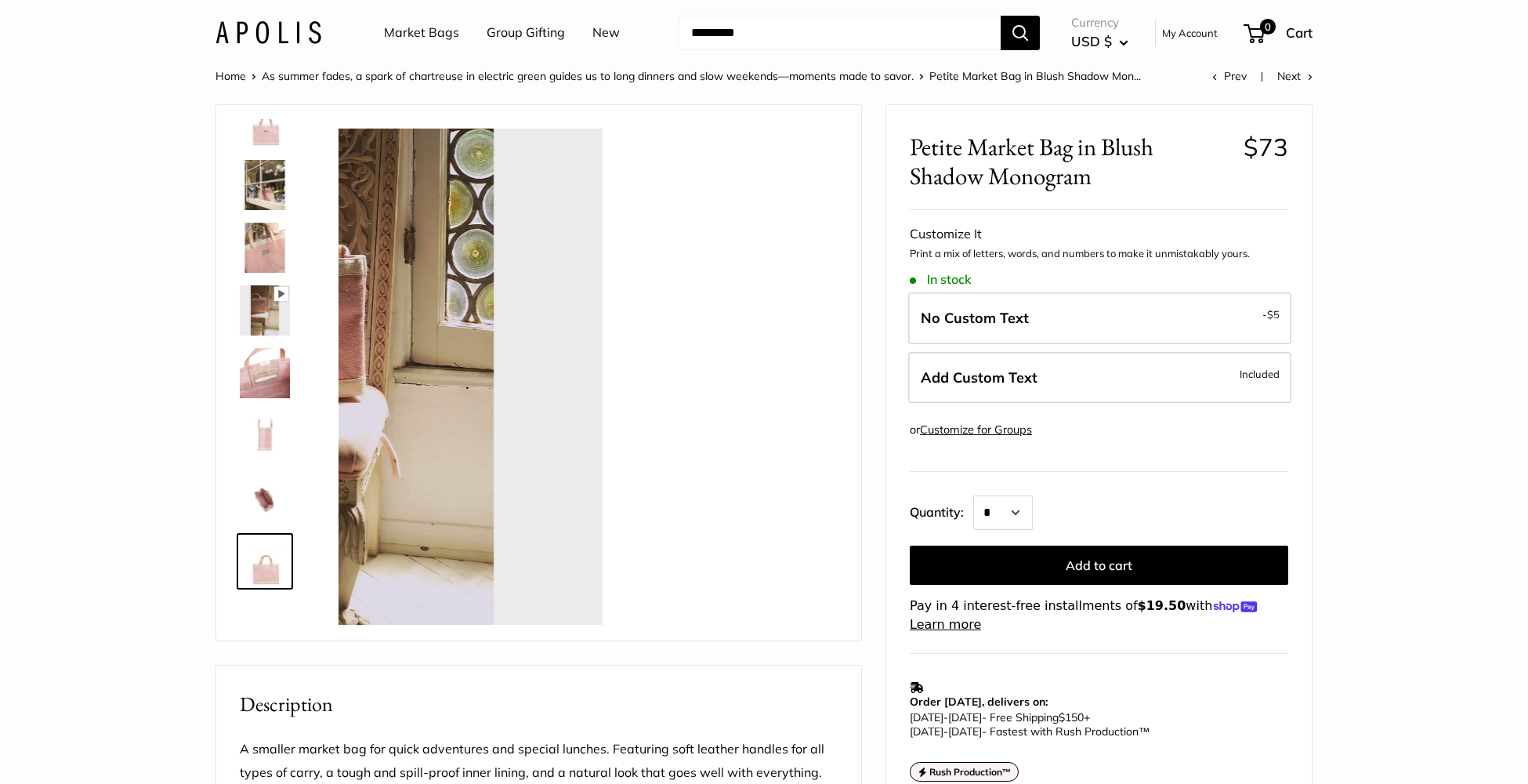
scroll to position [38, 0]
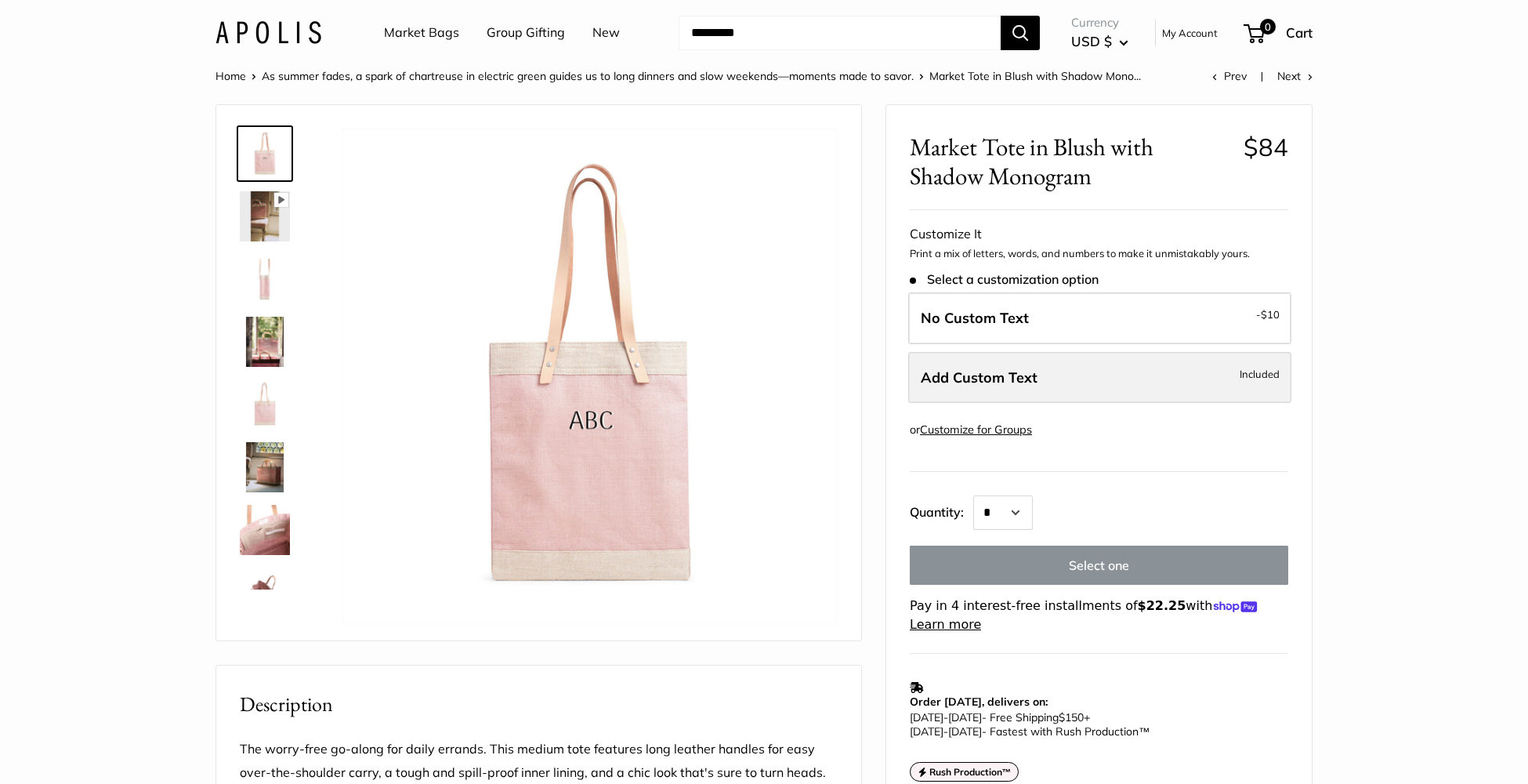
click at [955, 382] on span "Add Custom Text" at bounding box center [978, 377] width 116 height 18
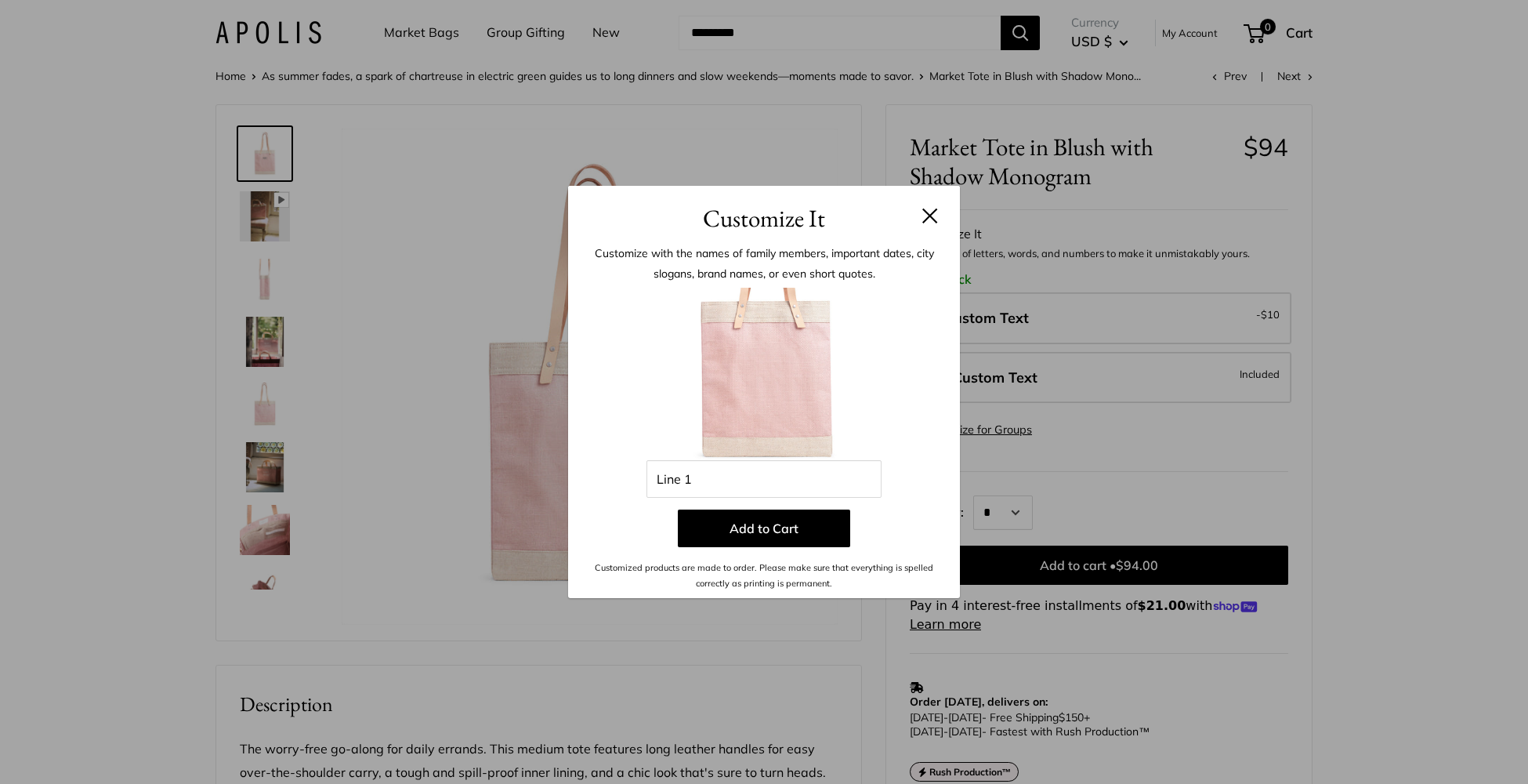
click at [937, 206] on header "Customize It" at bounding box center [764, 211] width 392 height 51
click at [768, 480] on input "Line 1" at bounding box center [764, 479] width 235 height 38
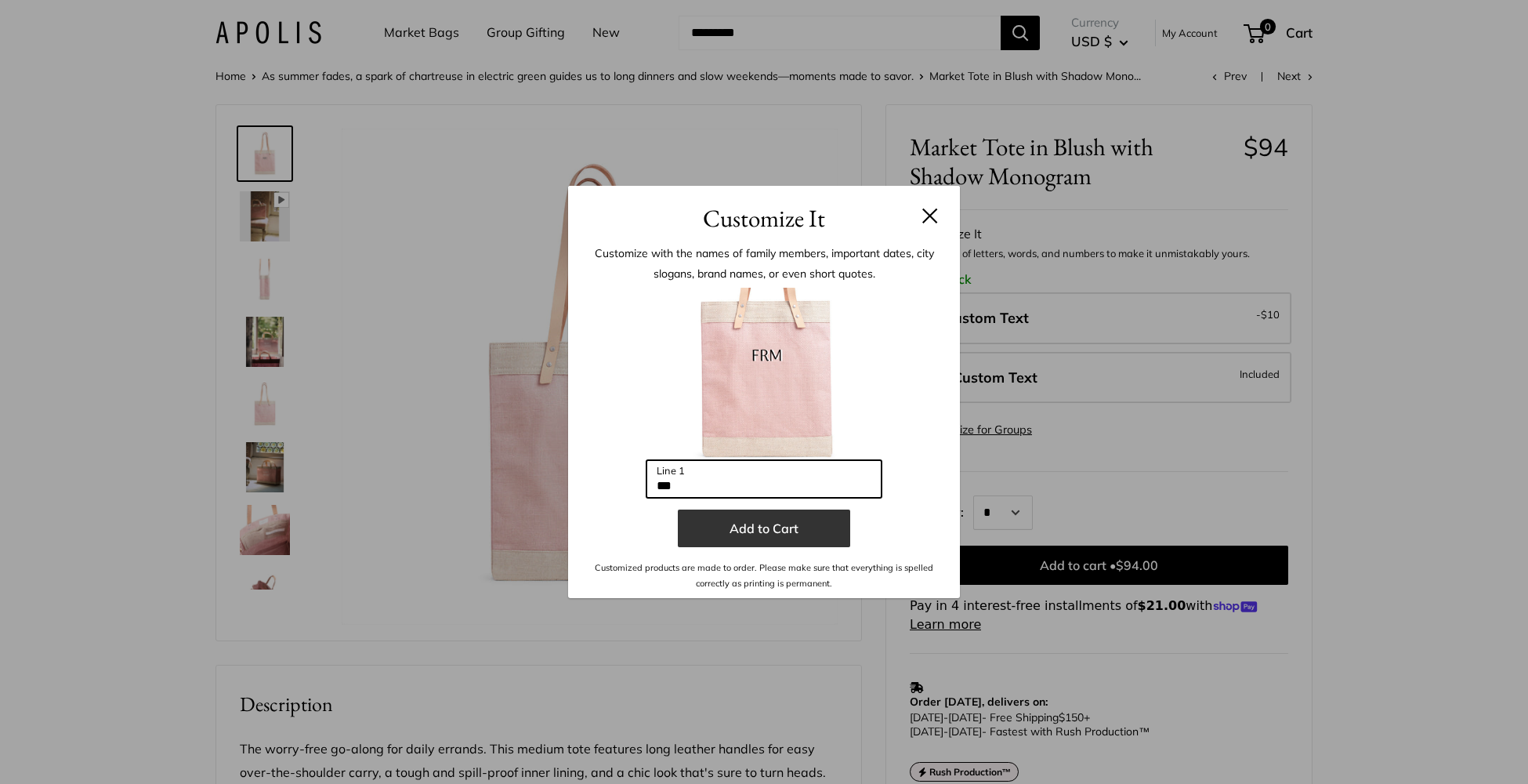
type input "***"
click at [785, 529] on button "Add to Cart" at bounding box center [764, 528] width 172 height 38
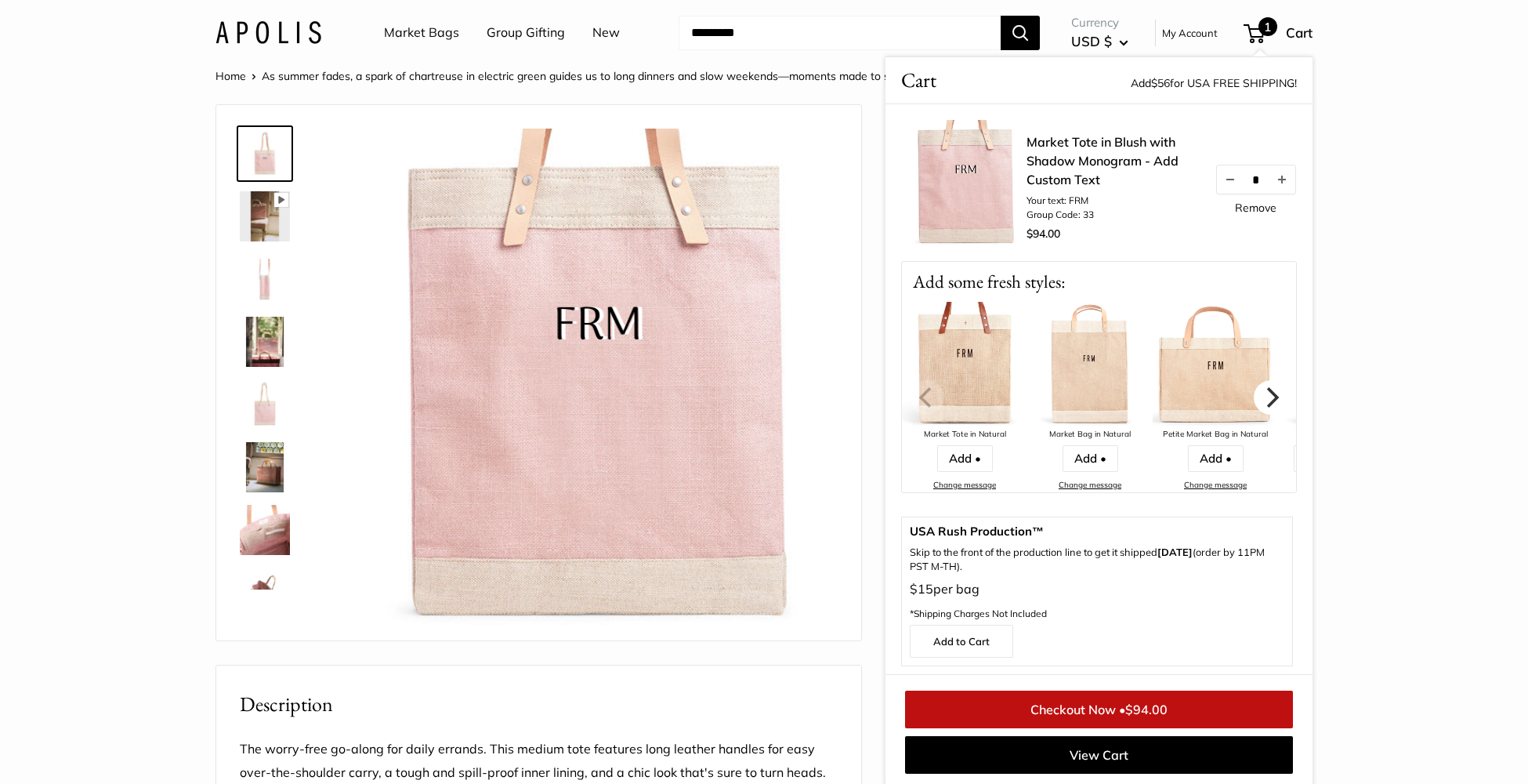
click at [1267, 406] on icon "Next" at bounding box center [1271, 396] width 20 height 20
click at [397, 32] on link "Market Bags" at bounding box center [422, 32] width 75 height 24
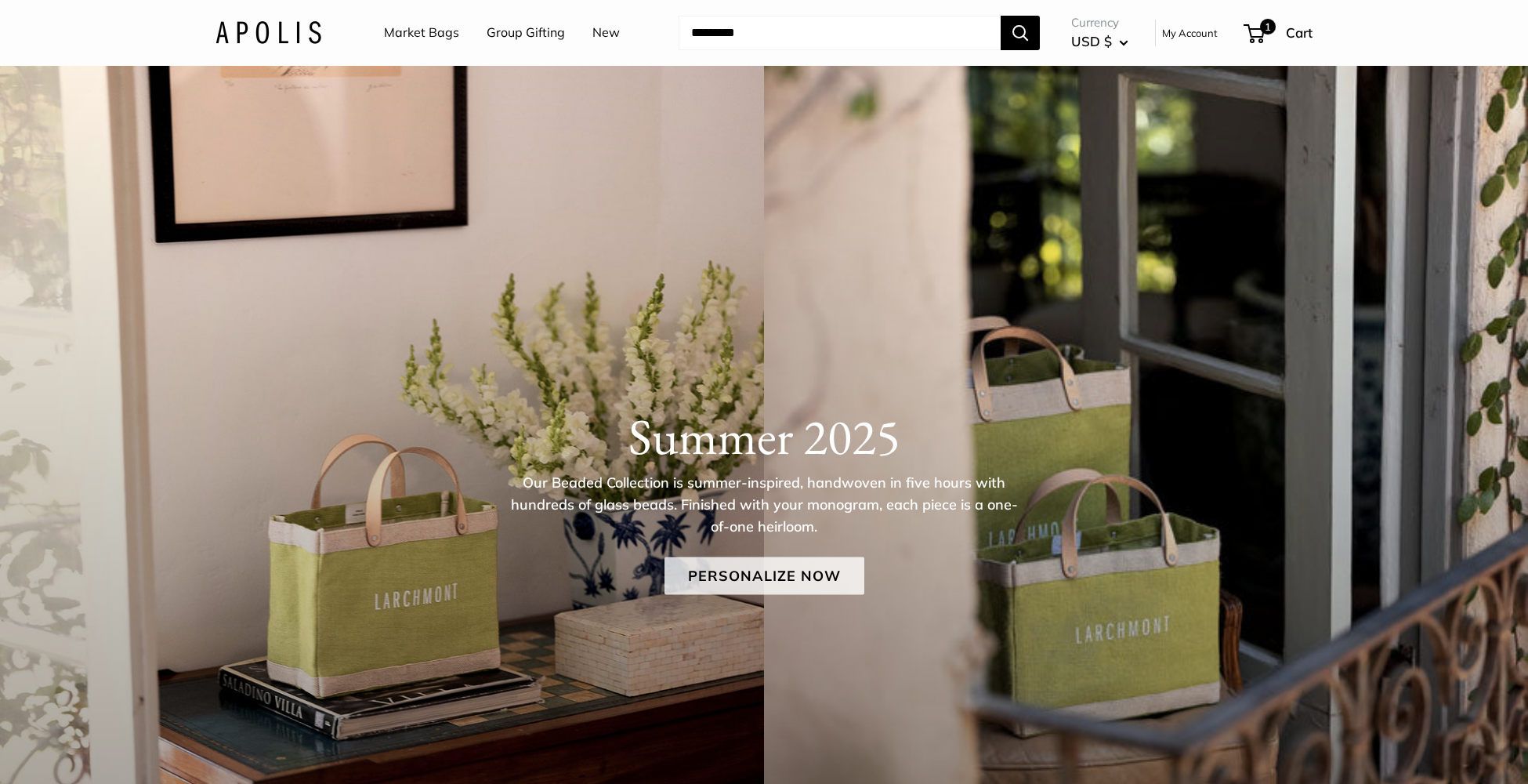
click at [760, 577] on link "Personalize Now" at bounding box center [764, 575] width 200 height 38
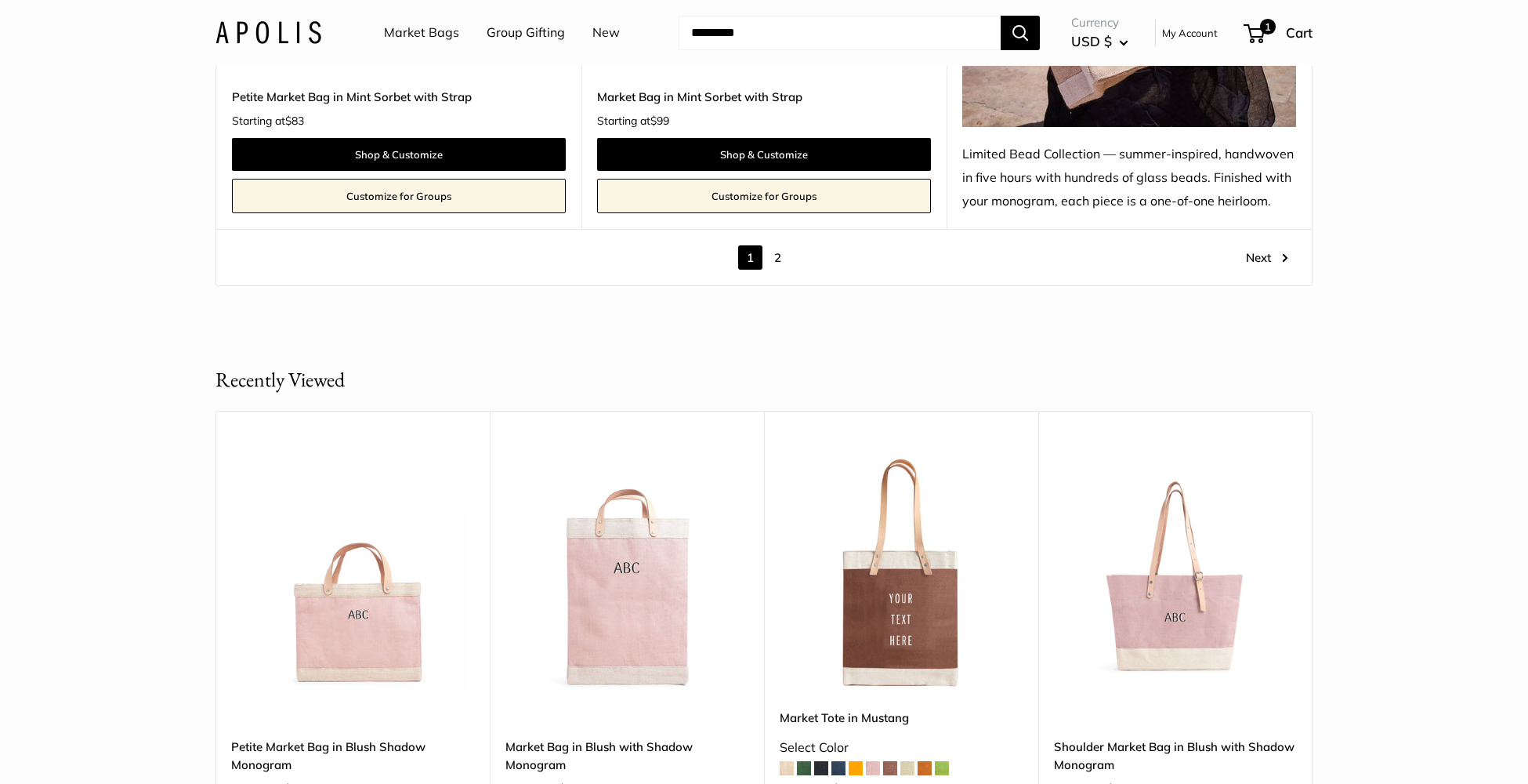
scroll to position [9355, 0]
